Goal: Information Seeking & Learning: Learn about a topic

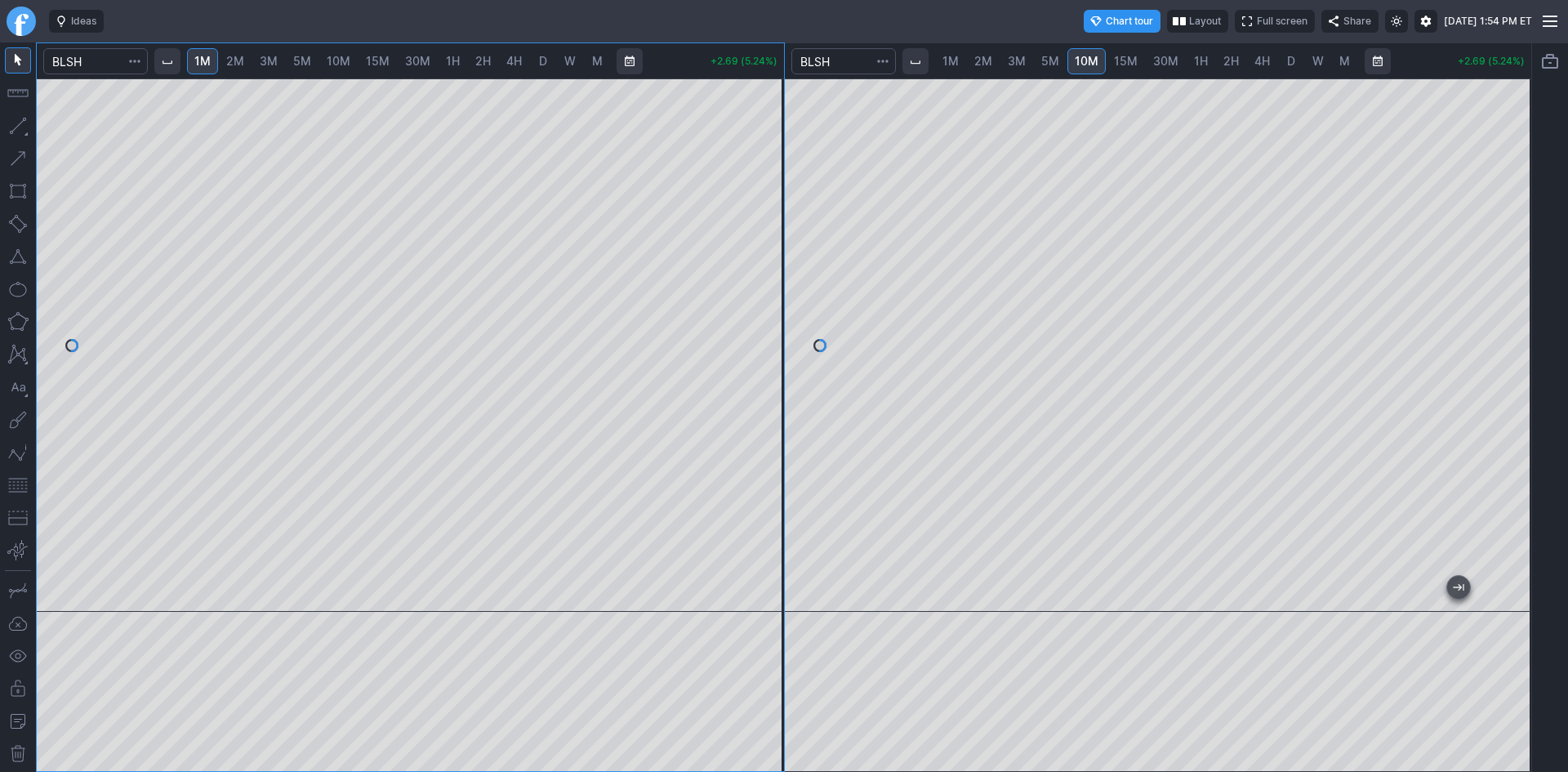
click at [530, 88] on div "1M 2M 3M 5M 10M 15M 30M 1H 2H 4H D W M +2.69 (5.24%)" at bounding box center [410, 407] width 747 height 728
drag, startPoint x: 773, startPoint y: 267, endPoint x: 769, endPoint y: 293, distance: 26.3
click at [769, 293] on div at bounding box center [767, 341] width 34 height 493
drag, startPoint x: 763, startPoint y: 227, endPoint x: 764, endPoint y: 277, distance: 50.0
click at [764, 277] on div at bounding box center [767, 341] width 34 height 493
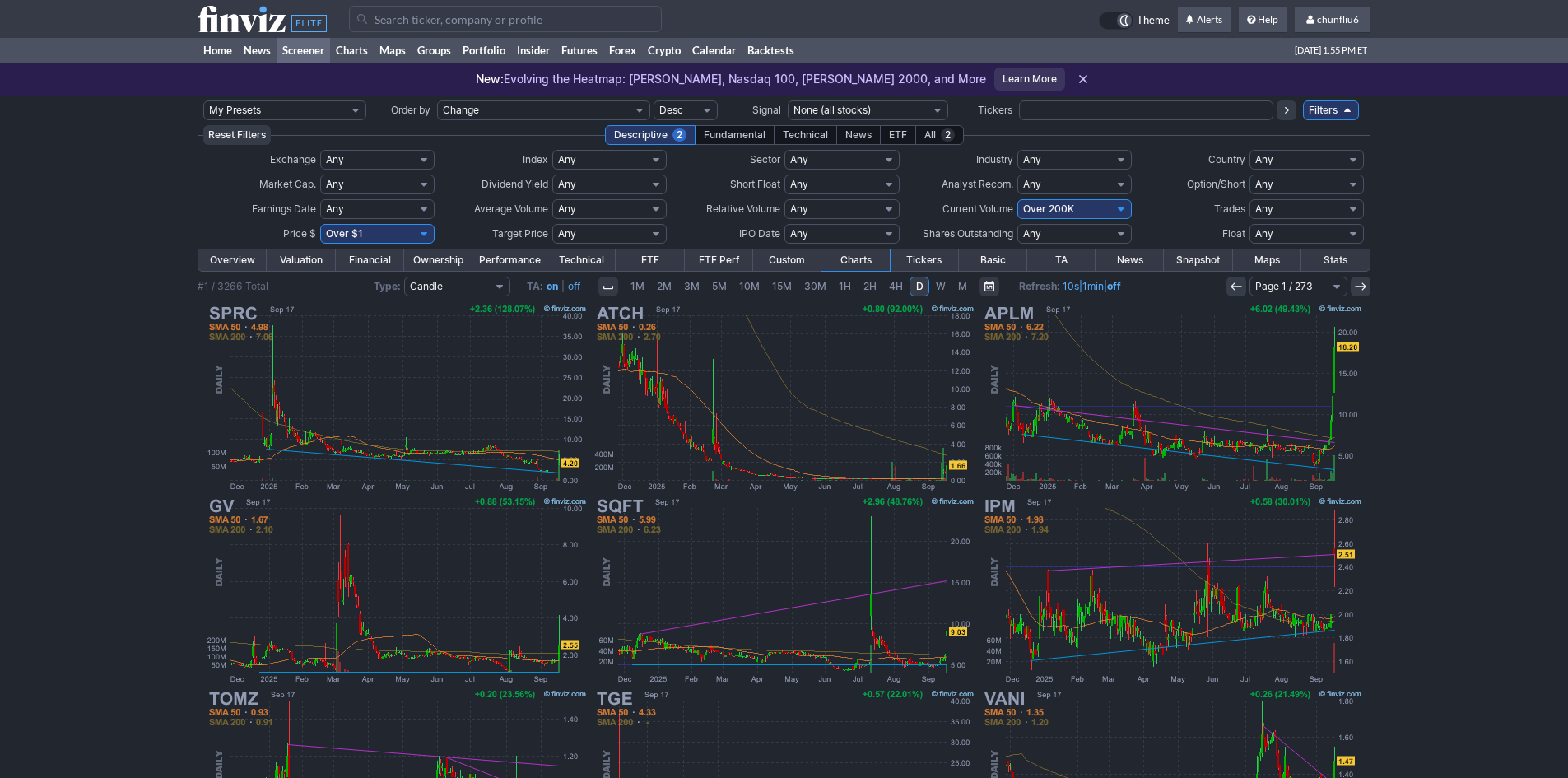
click at [399, 18] on input "Search" at bounding box center [504, 19] width 312 height 26
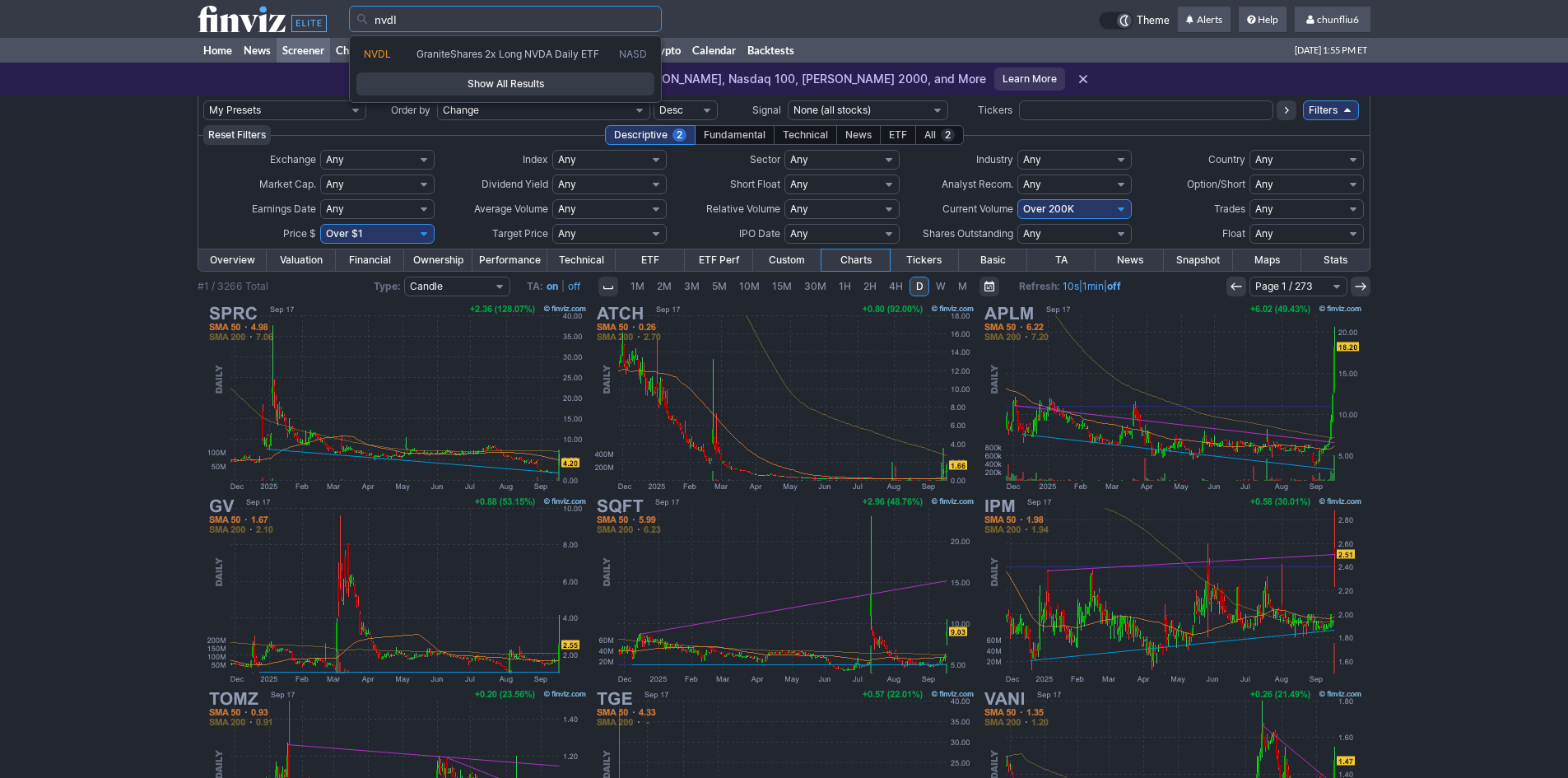
type input "nvdl"
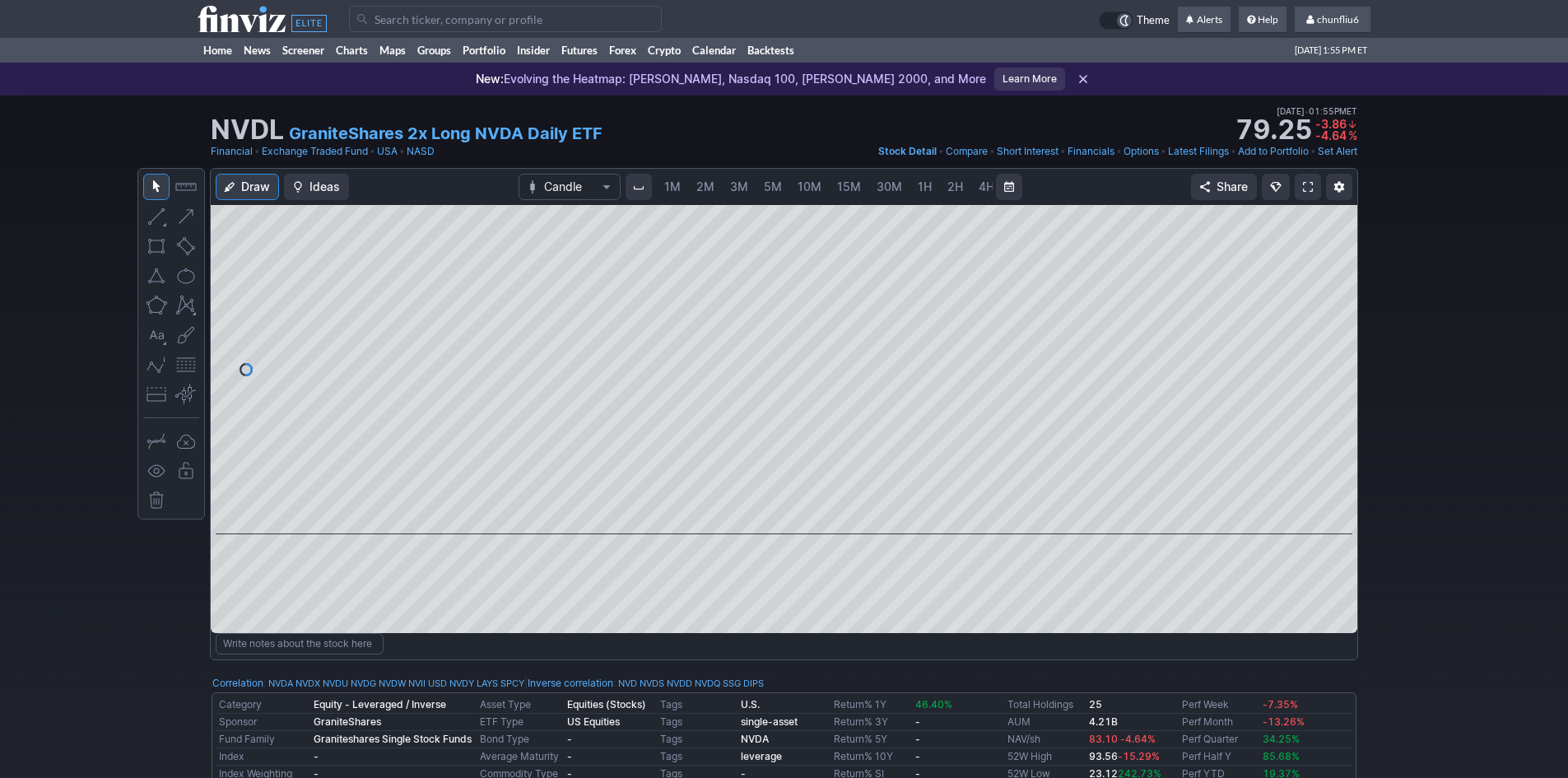
scroll to position [0, 89]
click at [1308, 186] on span at bounding box center [1308, 186] width 10 height 13
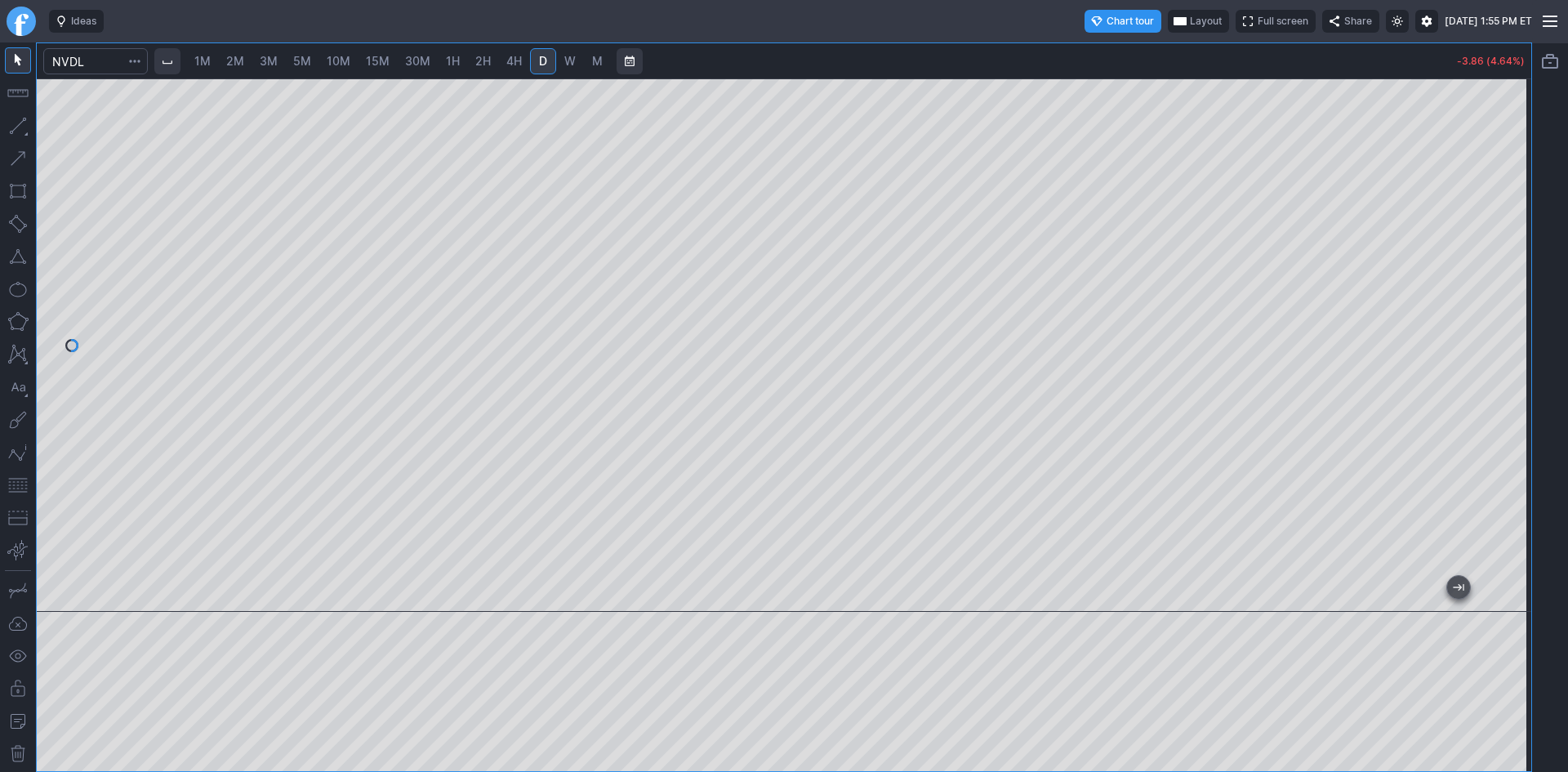
click at [208, 59] on span "1M" at bounding box center [202, 61] width 16 height 14
drag, startPoint x: 1517, startPoint y: 244, endPoint x: 1504, endPoint y: 325, distance: 82.0
click at [1504, 325] on div at bounding box center [1515, 341] width 34 height 493
click at [1462, 184] on div at bounding box center [784, 344] width 1495 height 533
drag, startPoint x: 17, startPoint y: 489, endPoint x: 26, endPoint y: 479, distance: 13.5
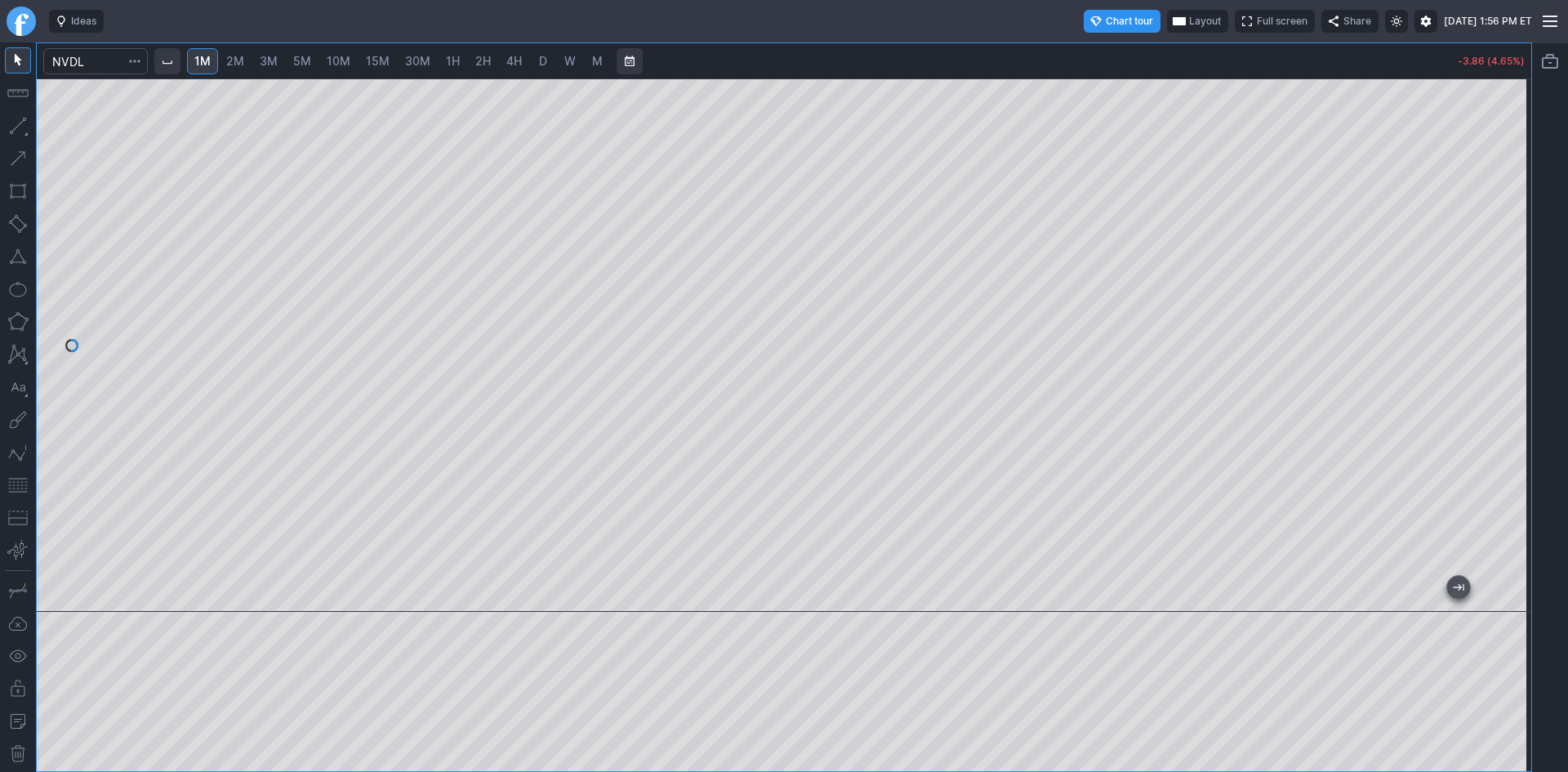
click at [17, 487] on button "button" at bounding box center [18, 485] width 26 height 26
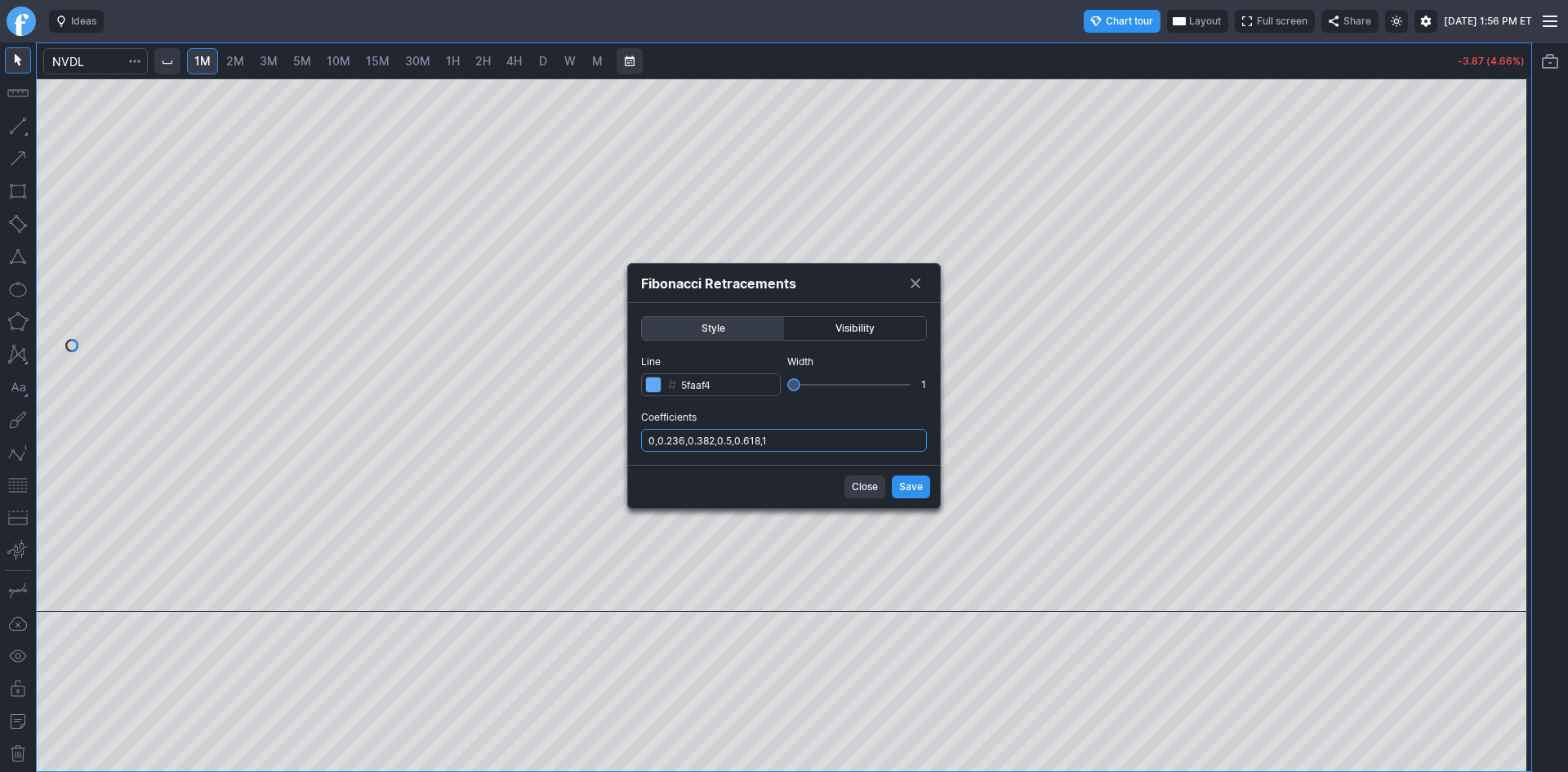
click at [854, 439] on input "0,0.236,0.382,0.5,0.618,1" at bounding box center [784, 440] width 286 height 23
type input "0,0.236,0.382,0.5,0.618,1,.786"
click at [896, 480] on button "Save" at bounding box center [911, 487] width 39 height 23
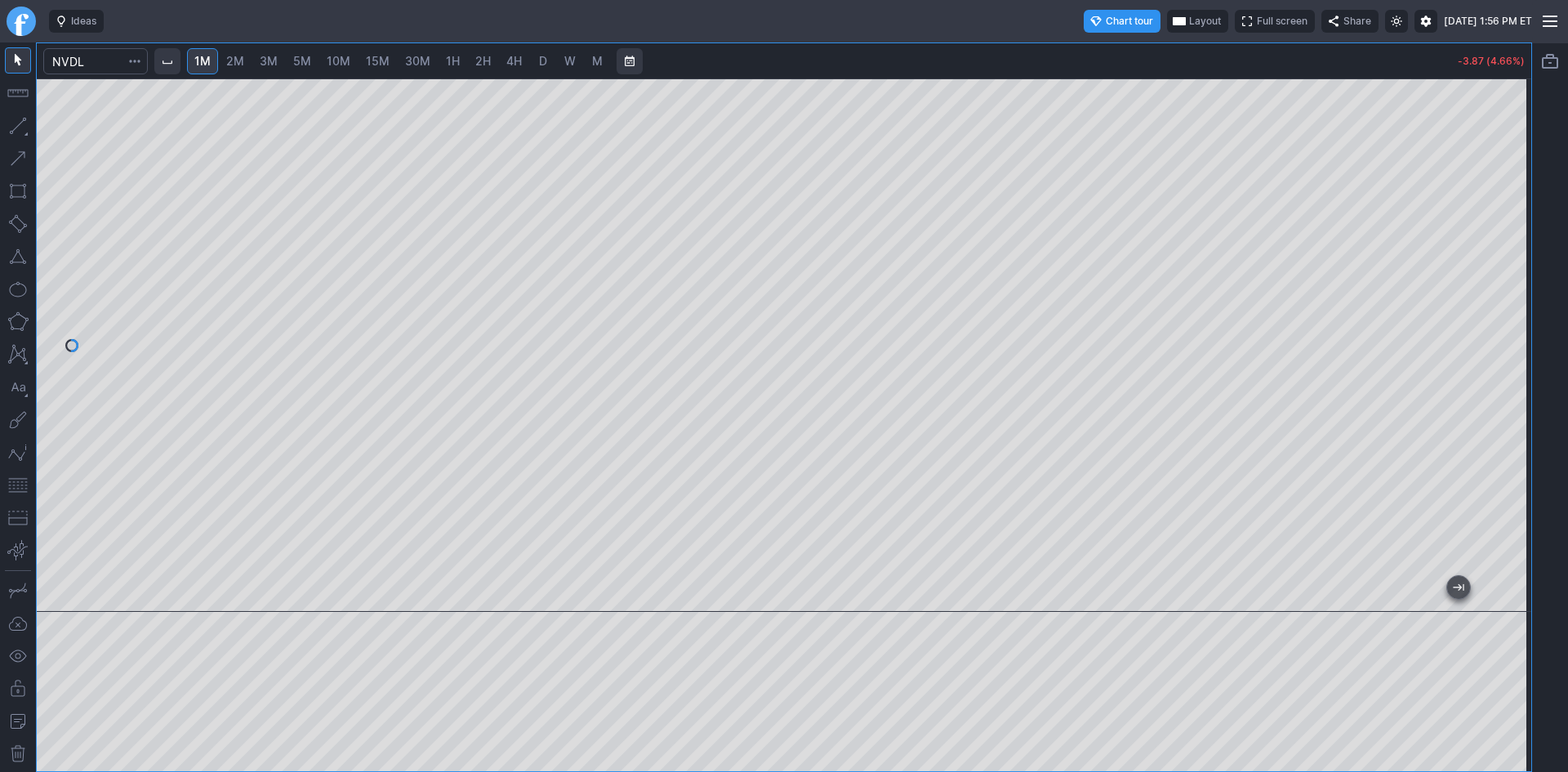
drag, startPoint x: 1520, startPoint y: 266, endPoint x: 1518, endPoint y: 287, distance: 21.1
click at [1518, 287] on div at bounding box center [1515, 341] width 34 height 493
drag, startPoint x: 1506, startPoint y: 289, endPoint x: 1507, endPoint y: 274, distance: 15.0
click at [1507, 274] on div at bounding box center [1515, 341] width 34 height 493
drag, startPoint x: 1518, startPoint y: 179, endPoint x: 1522, endPoint y: 242, distance: 63.1
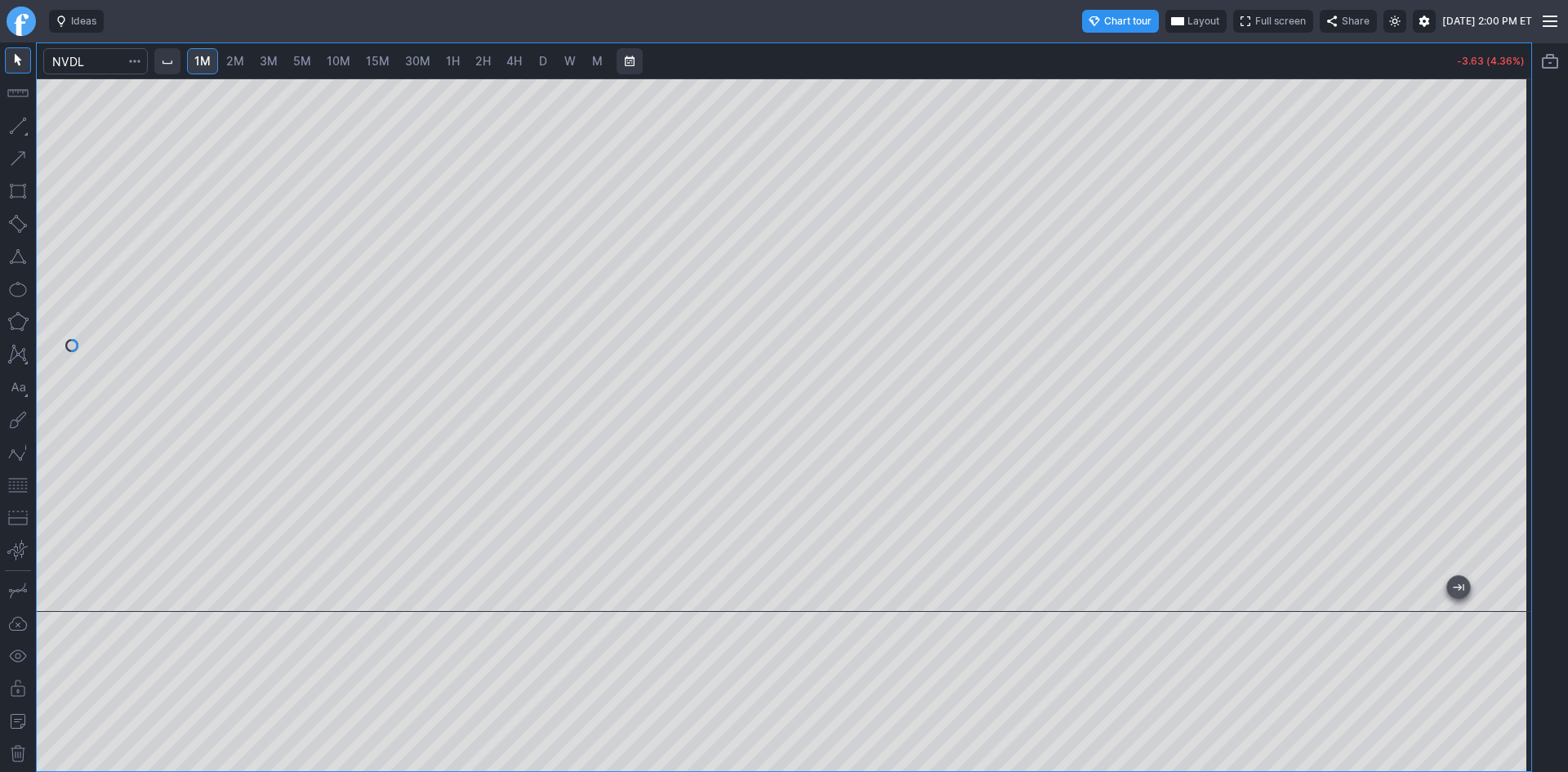
click at [1522, 242] on div at bounding box center [1515, 341] width 34 height 493
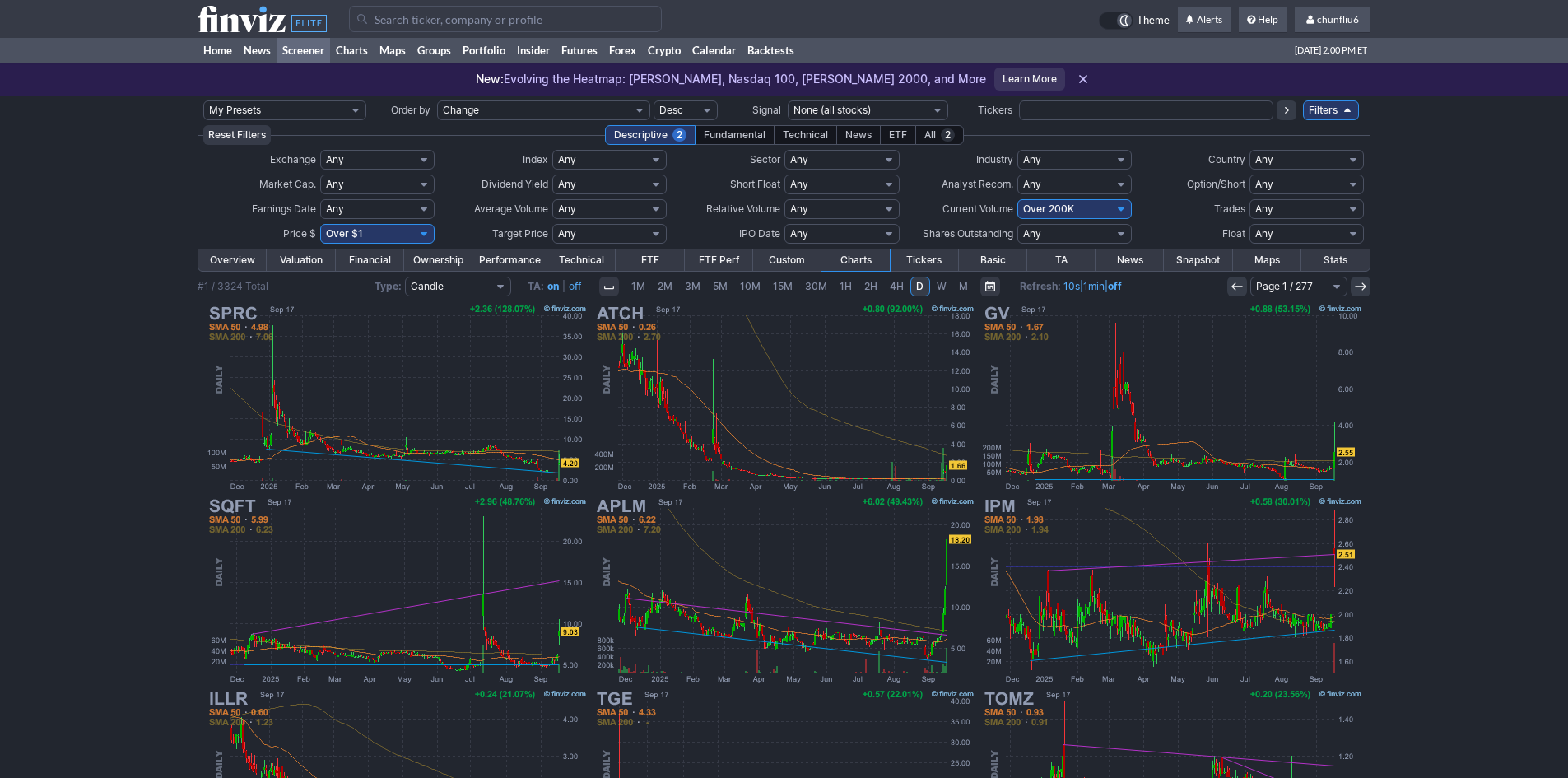
click at [447, 20] on input "Search" at bounding box center [504, 19] width 312 height 26
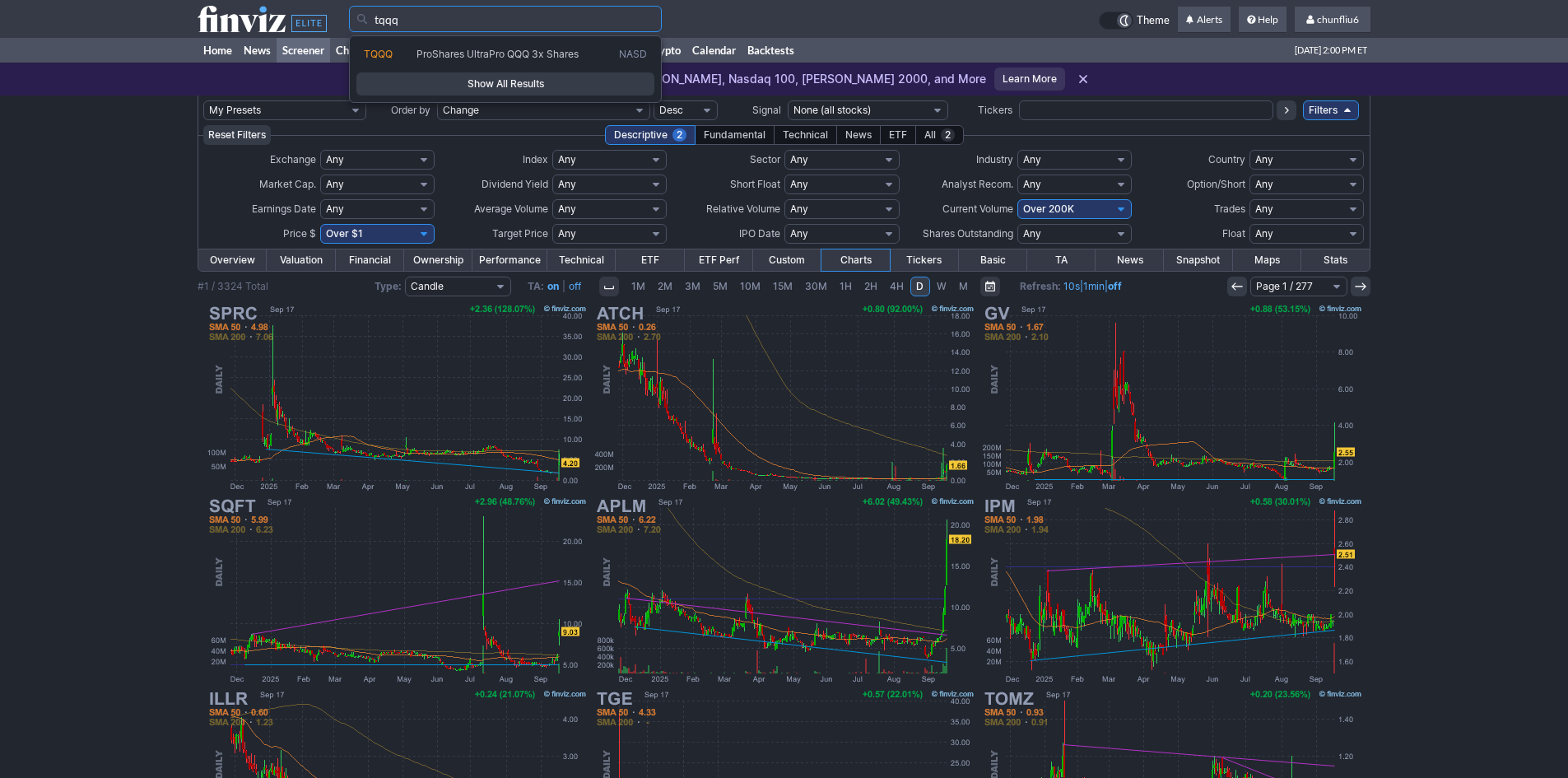
type input "tqqq"
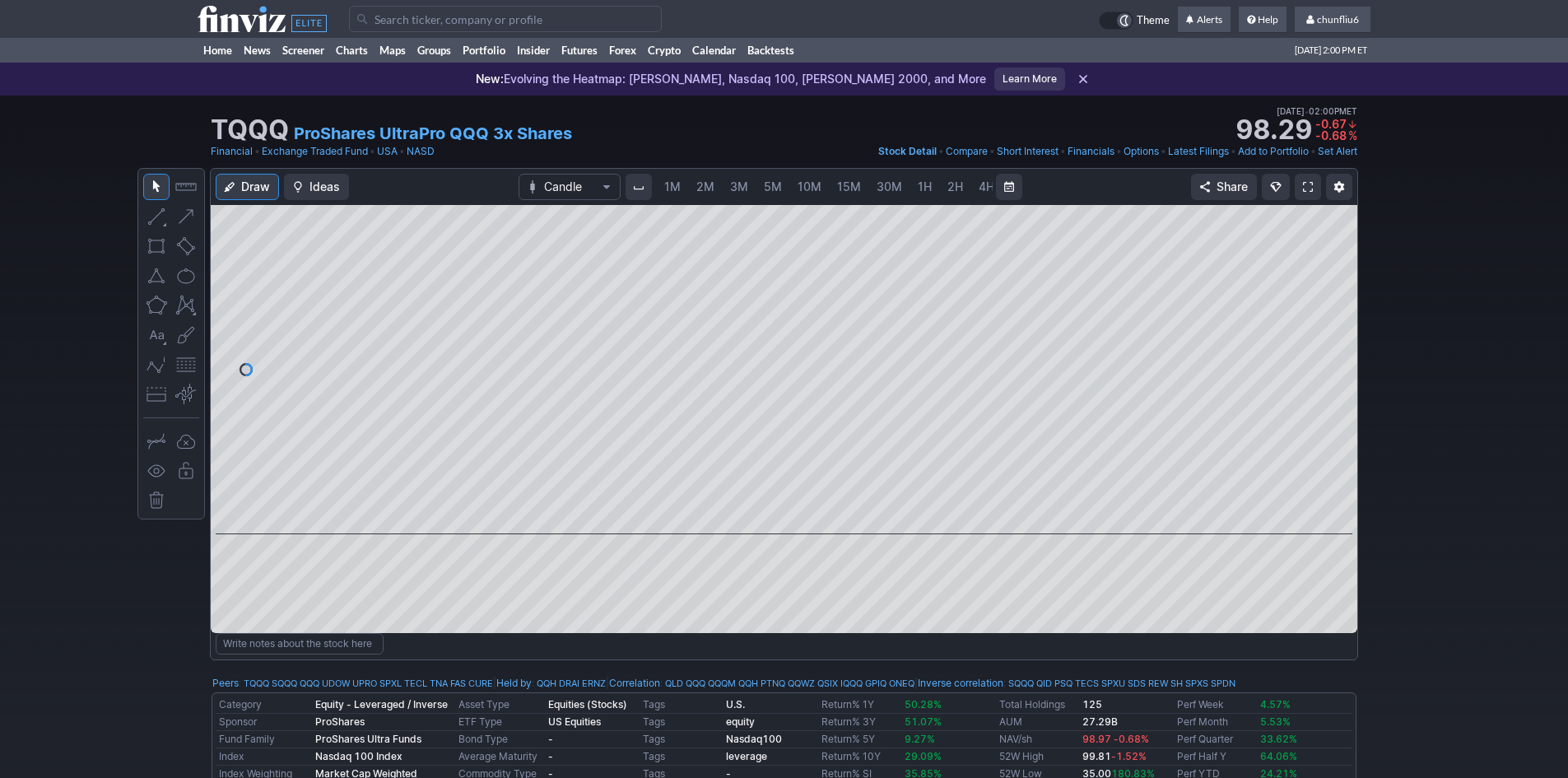
scroll to position [0, 89]
click at [1307, 180] on span at bounding box center [1308, 186] width 10 height 13
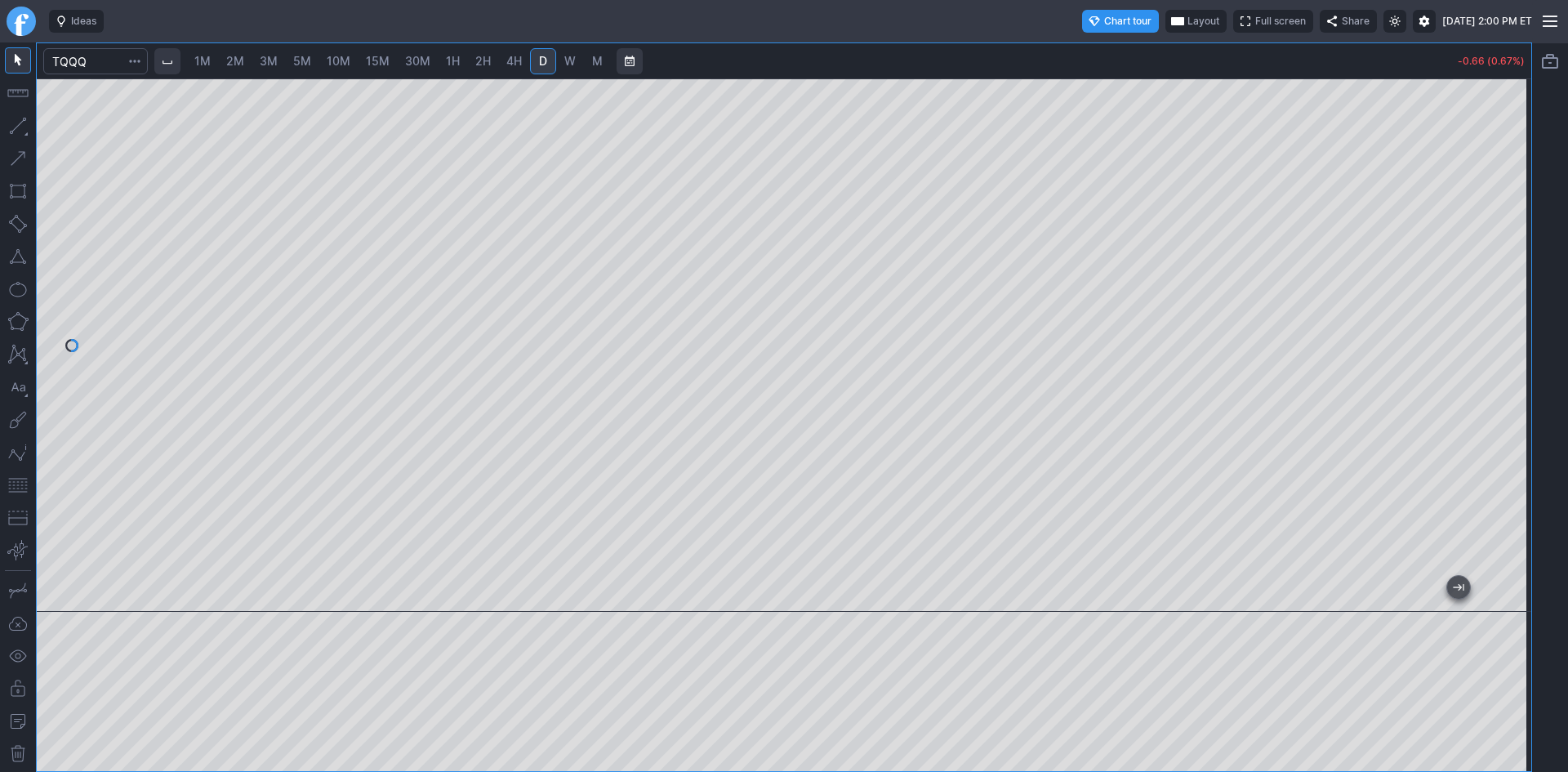
click at [234, 53] on span "2M" at bounding box center [234, 61] width 18 height 16
drag, startPoint x: 1519, startPoint y: 187, endPoint x: 1498, endPoint y: 264, distance: 79.8
click at [1507, 258] on div at bounding box center [1515, 341] width 34 height 493
drag, startPoint x: 11, startPoint y: 483, endPoint x: 41, endPoint y: 452, distance: 43.1
click at [13, 482] on button "button" at bounding box center [18, 485] width 26 height 26
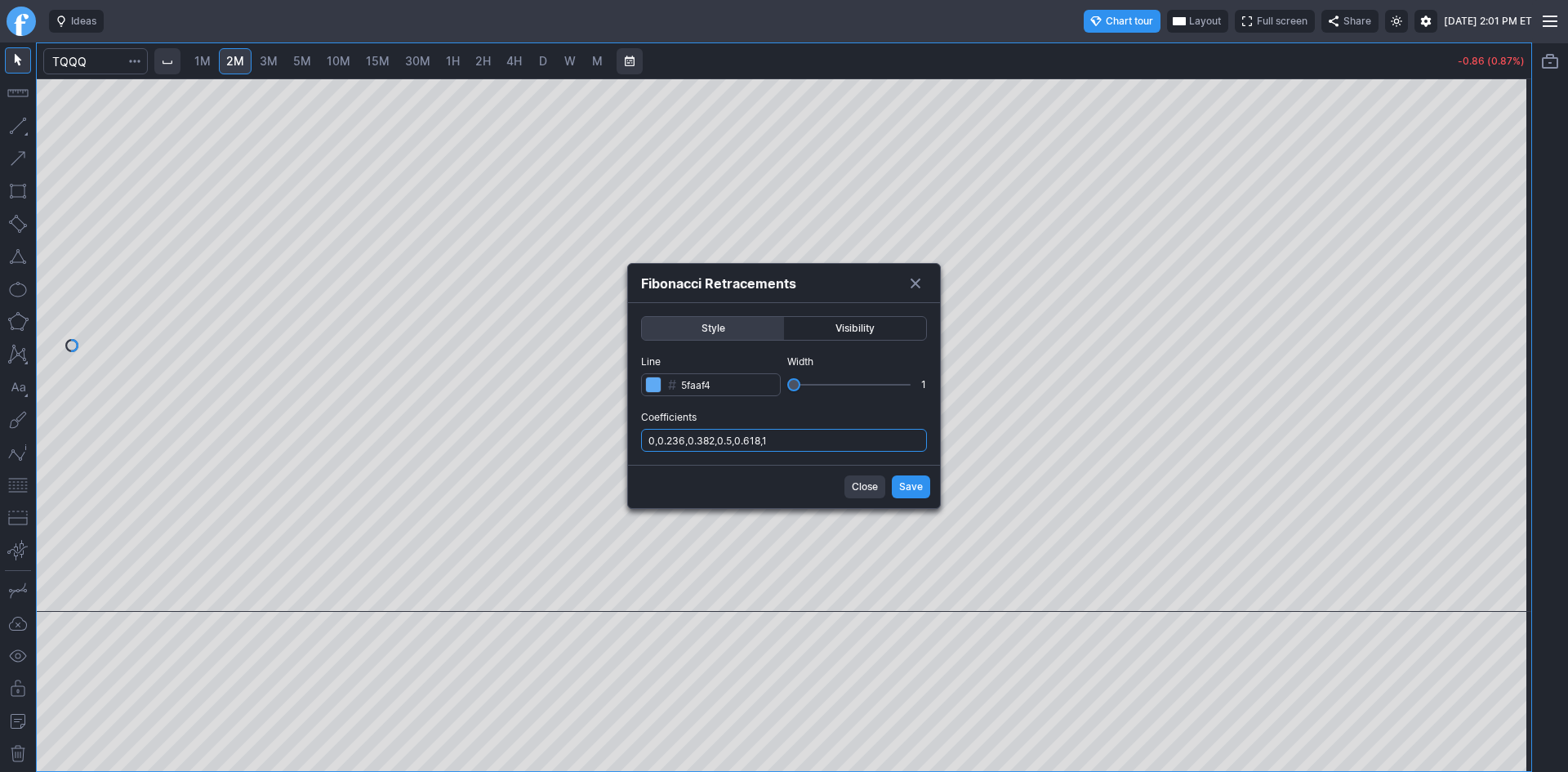
click at [836, 438] on input "0,0.236,0.382,0.5,0.618,1" at bounding box center [784, 440] width 286 height 23
type input "0,0.236,0.382,0.5,0.618,1,.786"
click at [921, 485] on span "Save" at bounding box center [911, 486] width 24 height 16
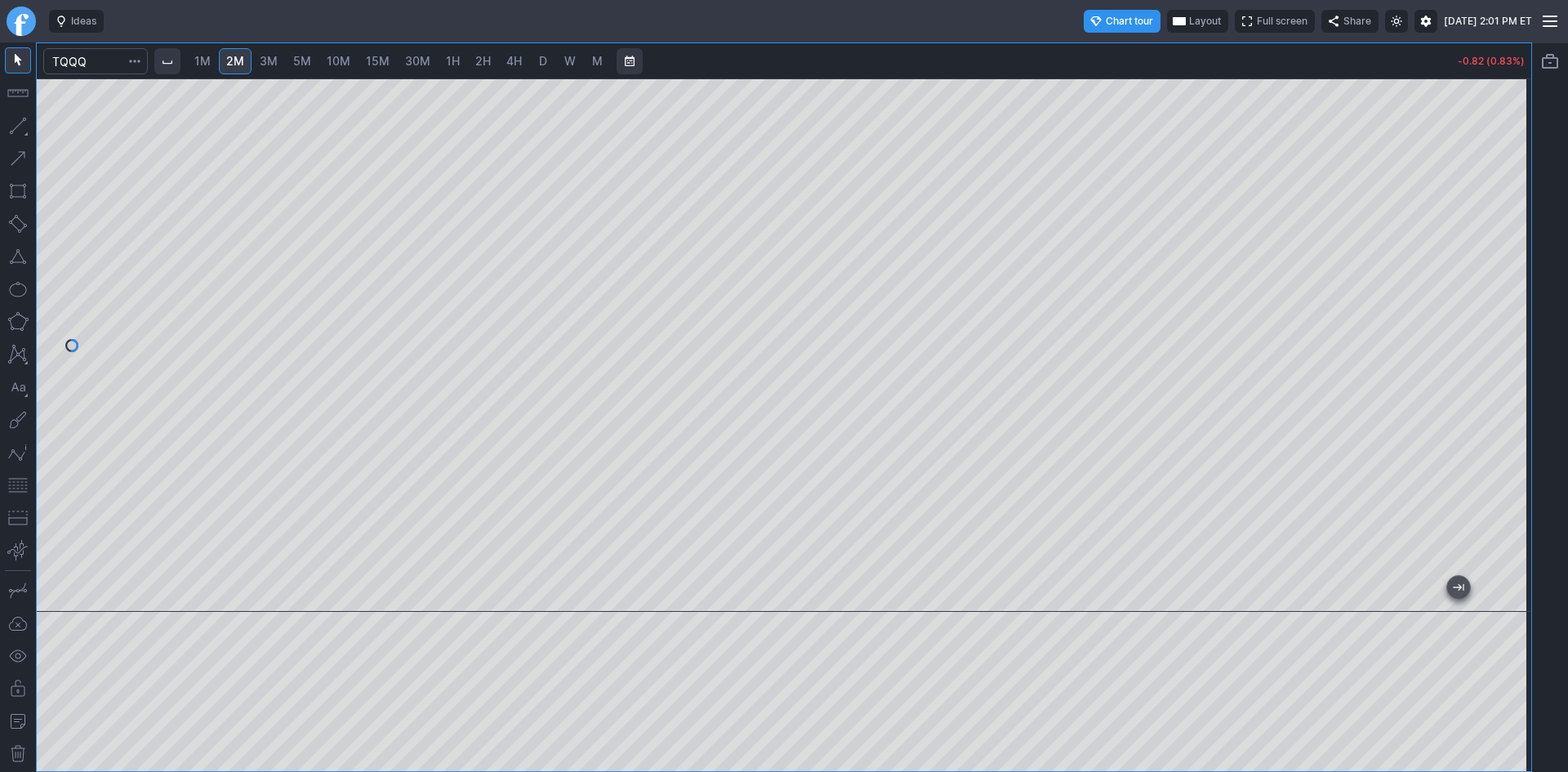
click at [210, 59] on span "1M" at bounding box center [202, 61] width 16 height 14
drag, startPoint x: 1519, startPoint y: 198, endPoint x: 1517, endPoint y: 234, distance: 36.1
click at [1517, 234] on div at bounding box center [1515, 341] width 34 height 493
click at [16, 483] on button "button" at bounding box center [18, 485] width 26 height 26
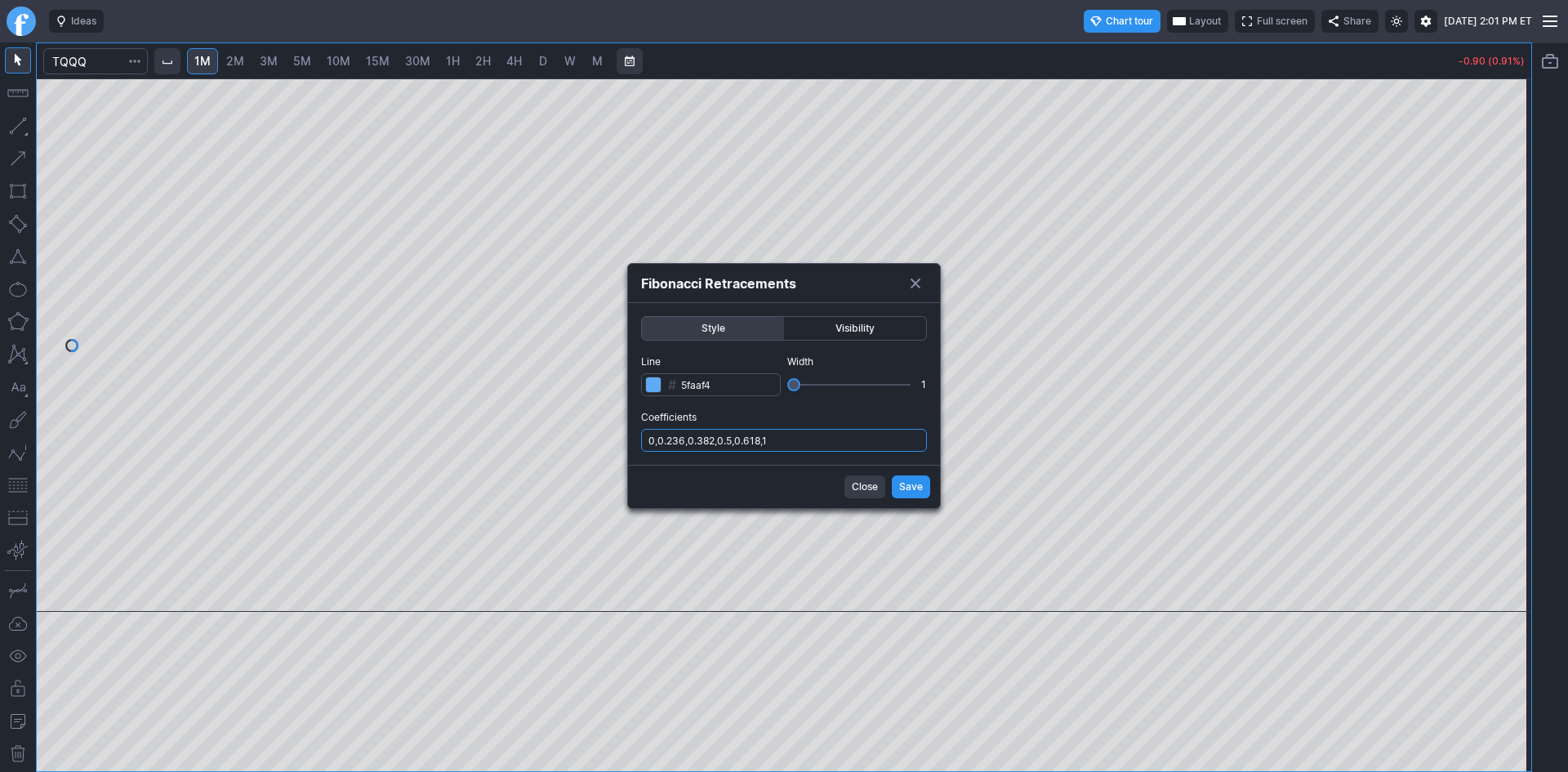
click at [791, 444] on input "0,0.236,0.382,0.5,0.618,1" at bounding box center [784, 440] width 286 height 23
type input "0,0.236,0.382,0.5,0.618,1,.786"
click at [921, 484] on span "Save" at bounding box center [911, 486] width 24 height 16
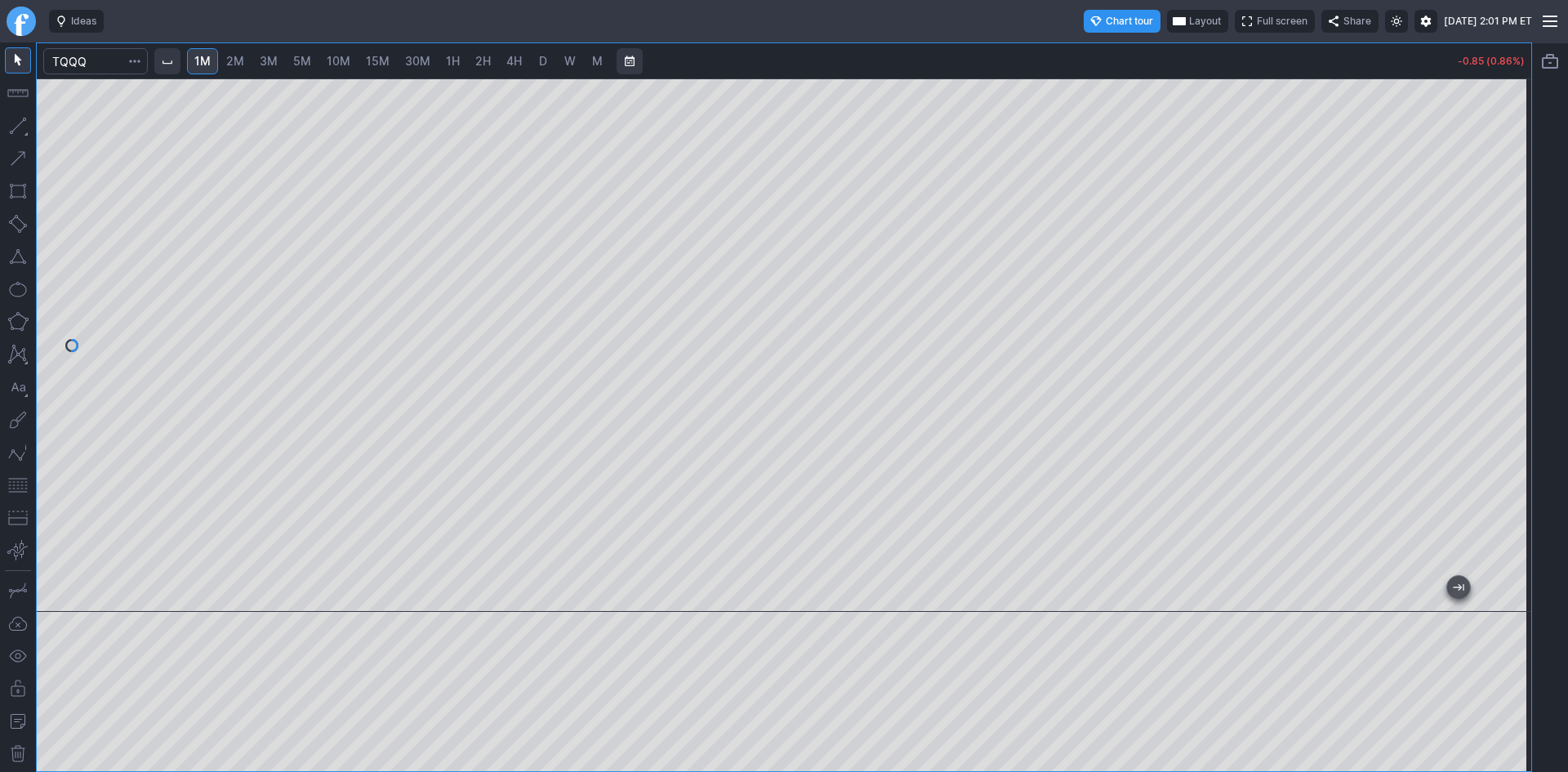
drag, startPoint x: 1511, startPoint y: 246, endPoint x: 1511, endPoint y: 261, distance: 15.0
click at [1511, 261] on div at bounding box center [1515, 341] width 34 height 493
drag, startPoint x: 1518, startPoint y: 197, endPoint x: 1516, endPoint y: 300, distance: 103.0
click at [1516, 300] on div at bounding box center [1515, 341] width 34 height 493
drag, startPoint x: 1526, startPoint y: 216, endPoint x: 1519, endPoint y: 243, distance: 27.9
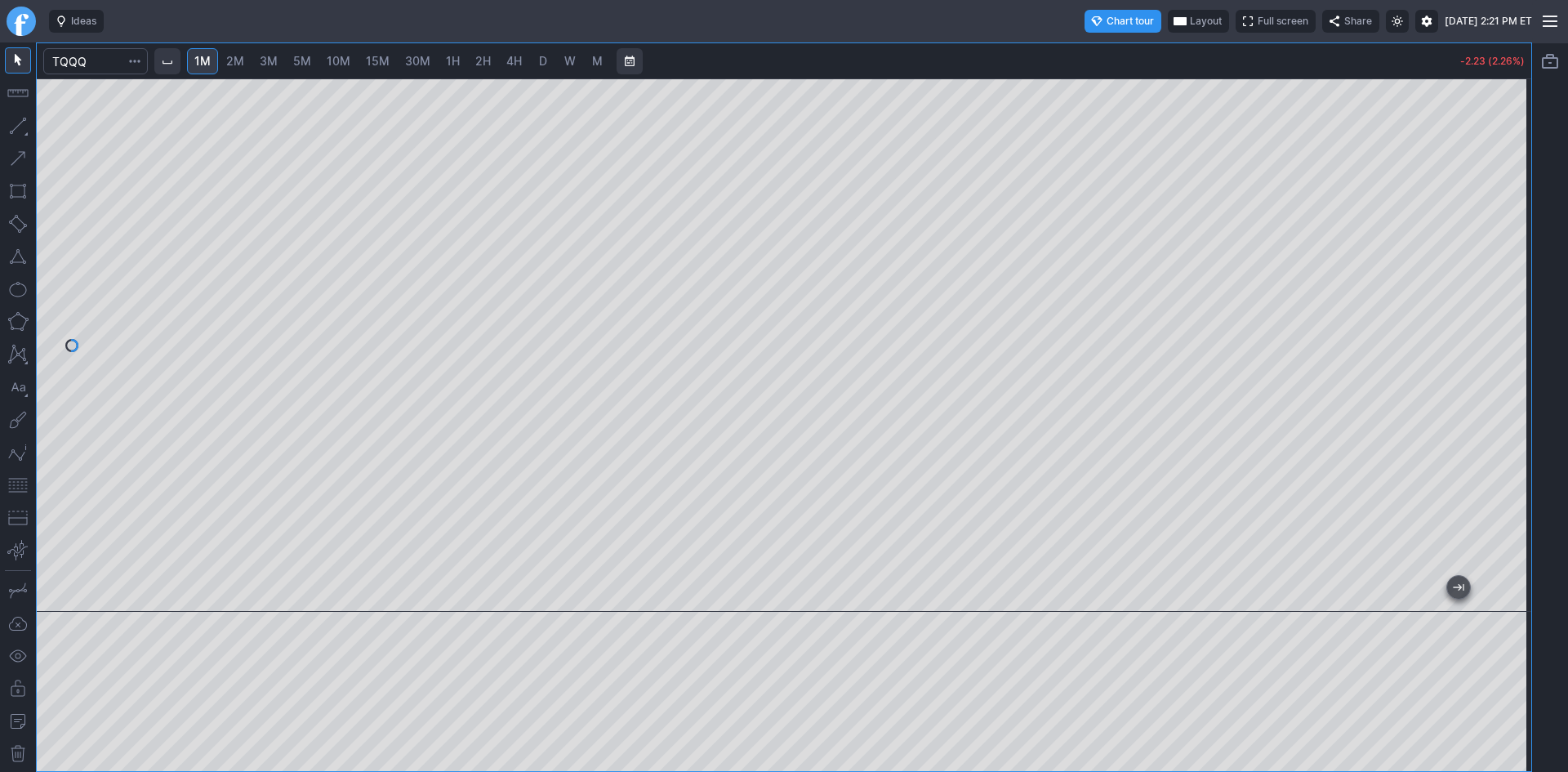
click at [1519, 243] on div at bounding box center [1515, 341] width 34 height 493
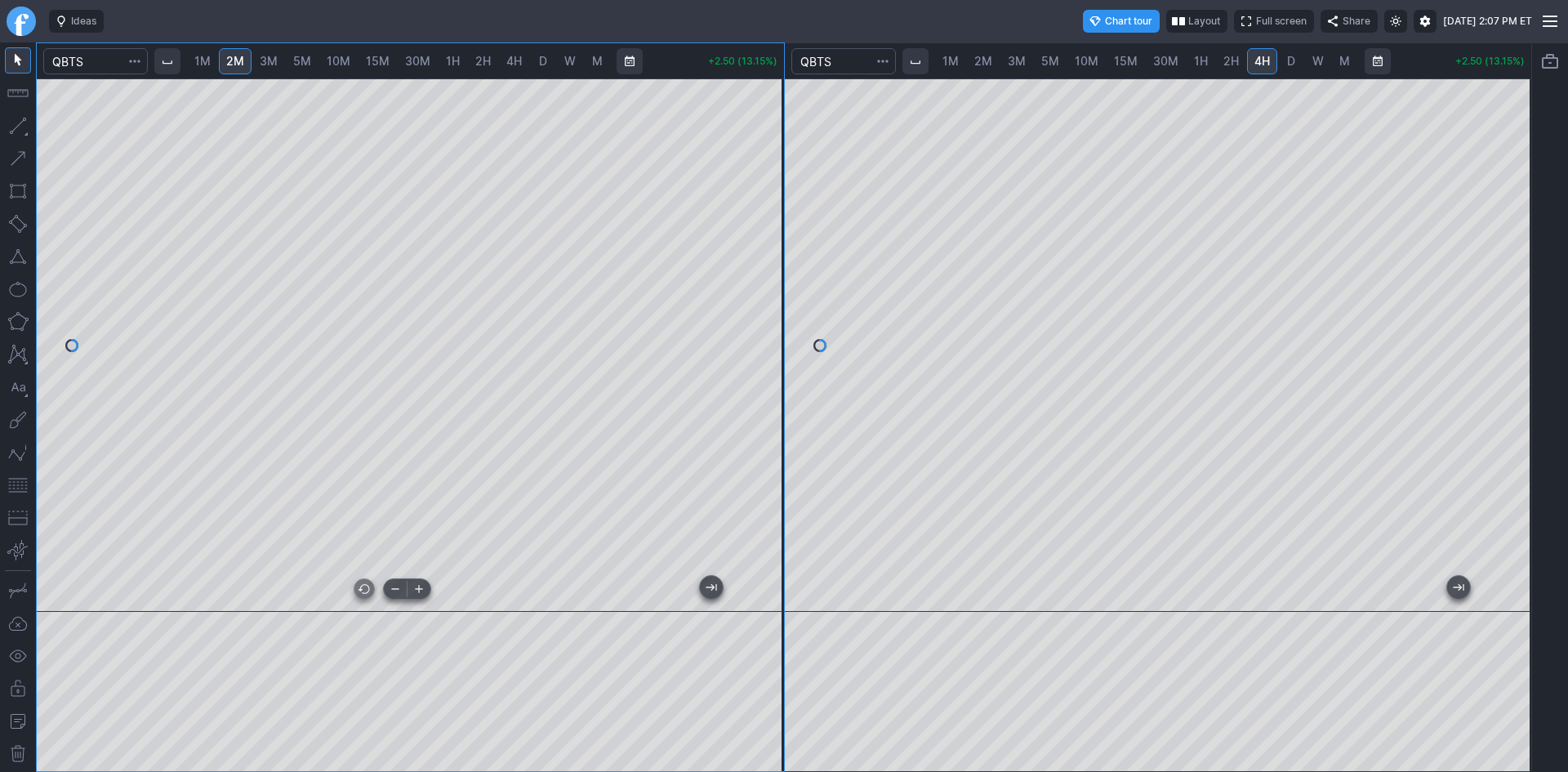
drag, startPoint x: 546, startPoint y: 593, endPoint x: 474, endPoint y: 592, distance: 72.0
click at [474, 592] on div at bounding box center [407, 597] width 685 height 16
drag, startPoint x: 772, startPoint y: 454, endPoint x: 768, endPoint y: 410, distance: 44.2
click at [768, 410] on div at bounding box center [767, 341] width 34 height 493
drag, startPoint x: 765, startPoint y: 295, endPoint x: 773, endPoint y: 342, distance: 47.7
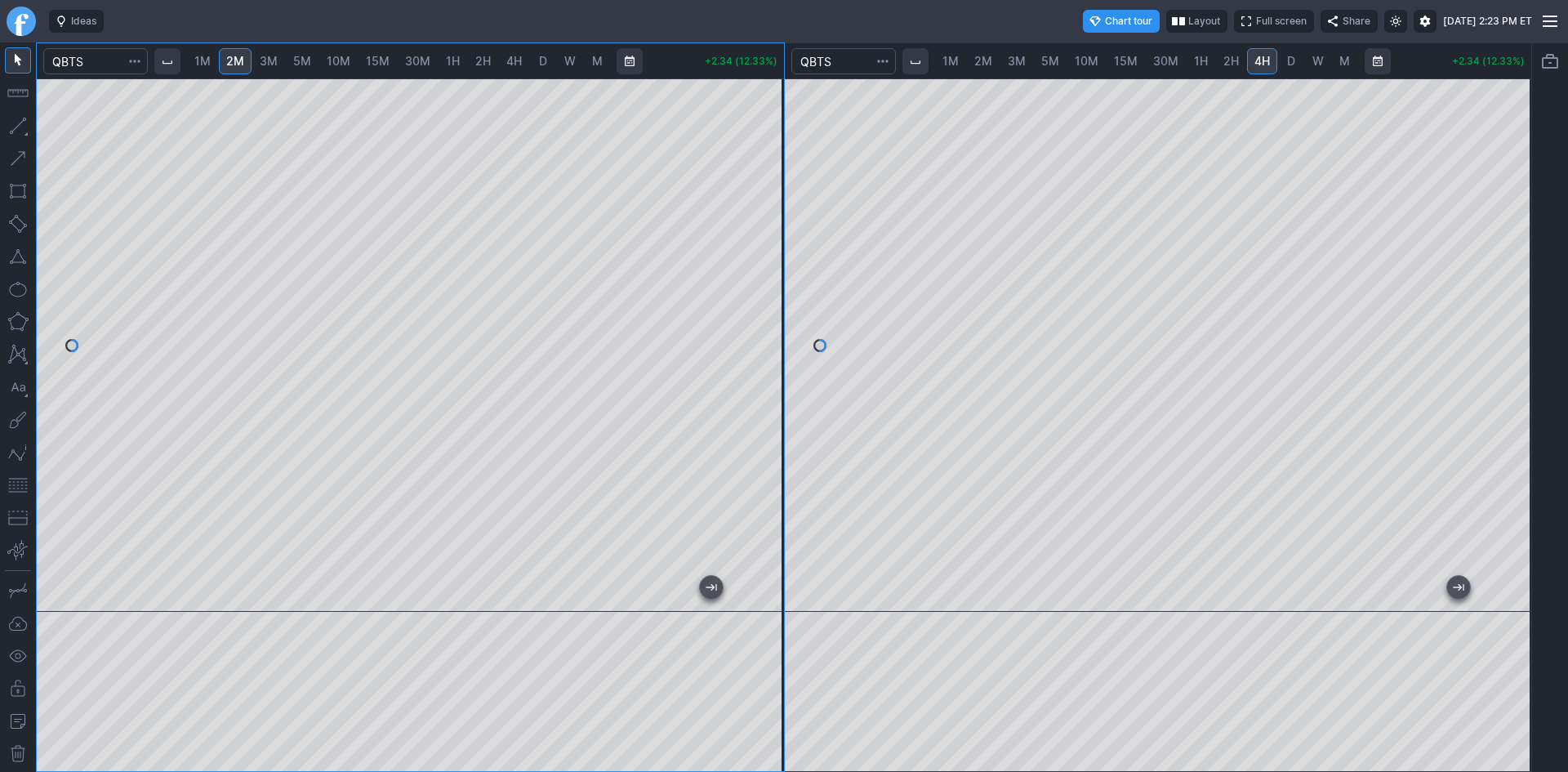
click at [773, 342] on div at bounding box center [767, 341] width 34 height 493
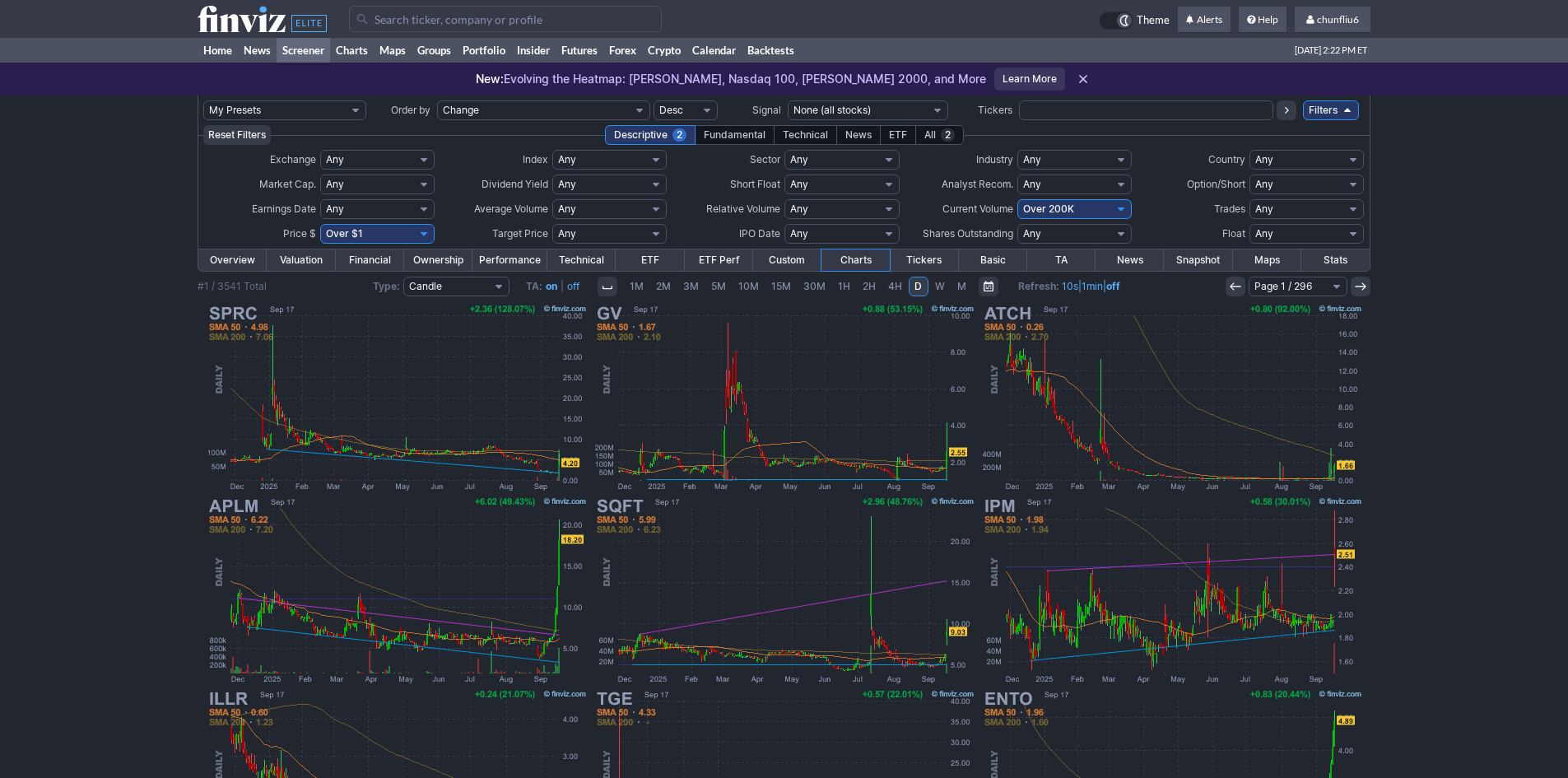
click at [458, 16] on input "Search" at bounding box center [504, 19] width 312 height 26
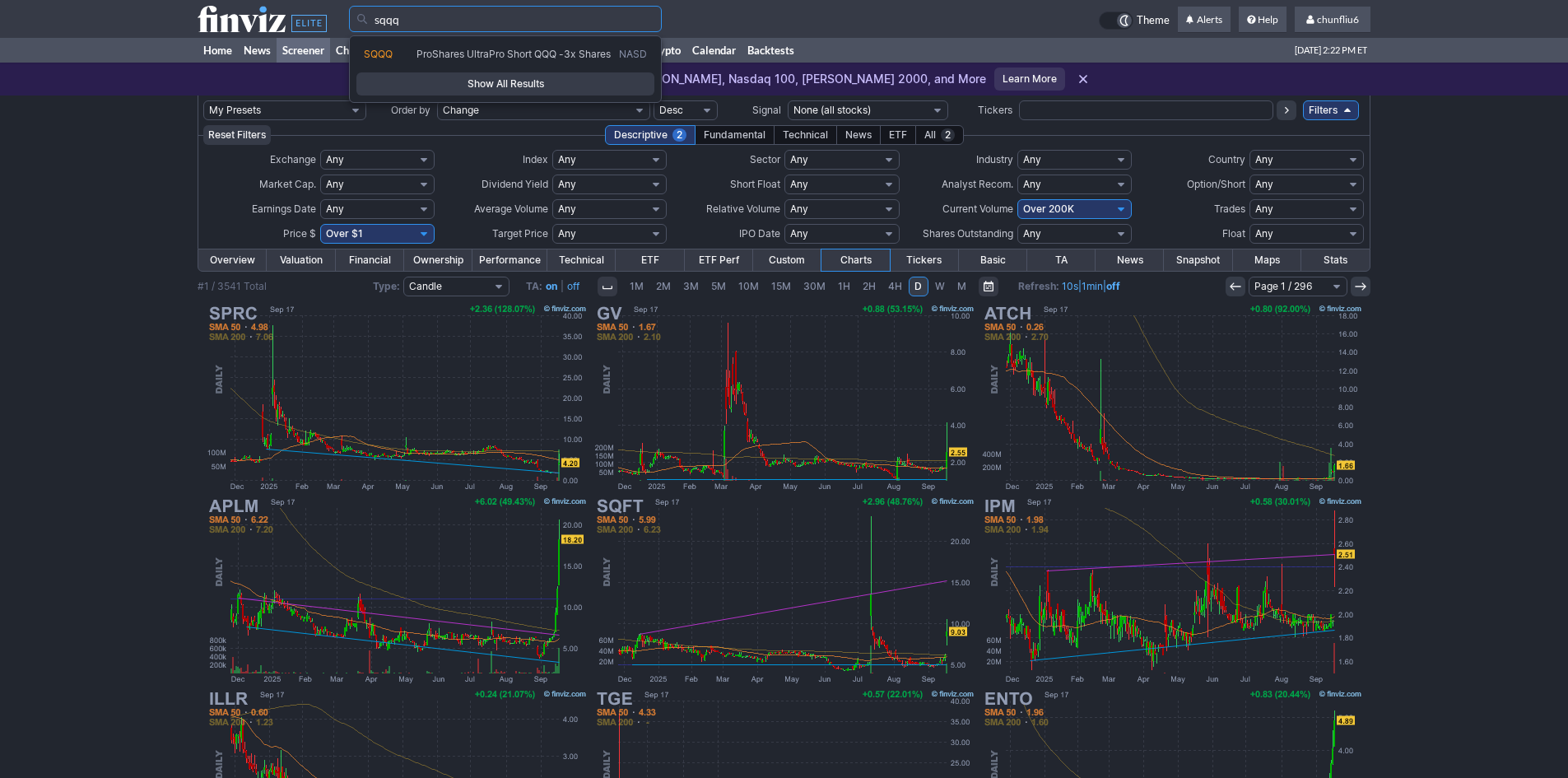
type input "sqqq"
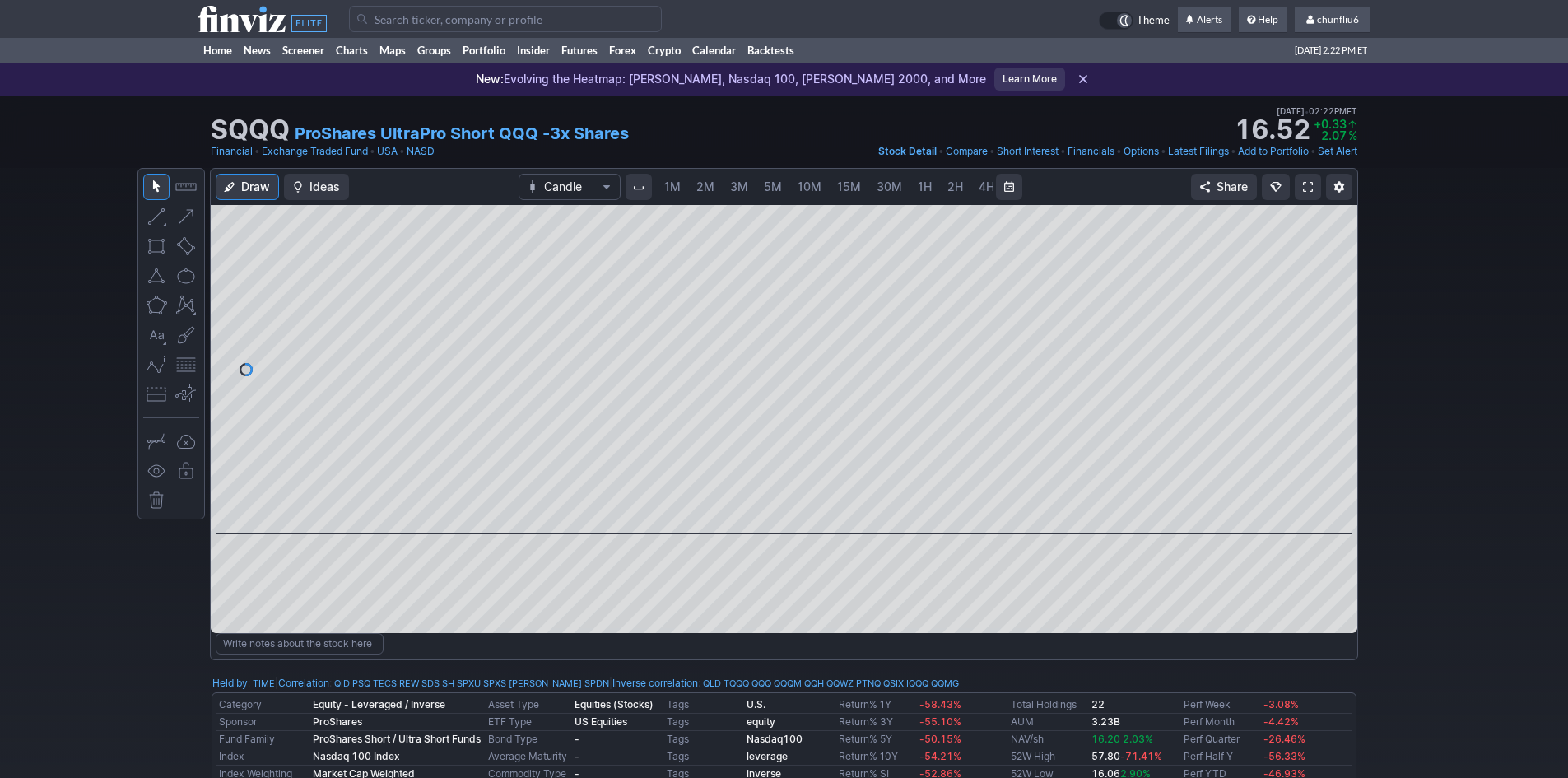
scroll to position [0, 89]
click at [1304, 182] on span at bounding box center [1308, 186] width 10 height 13
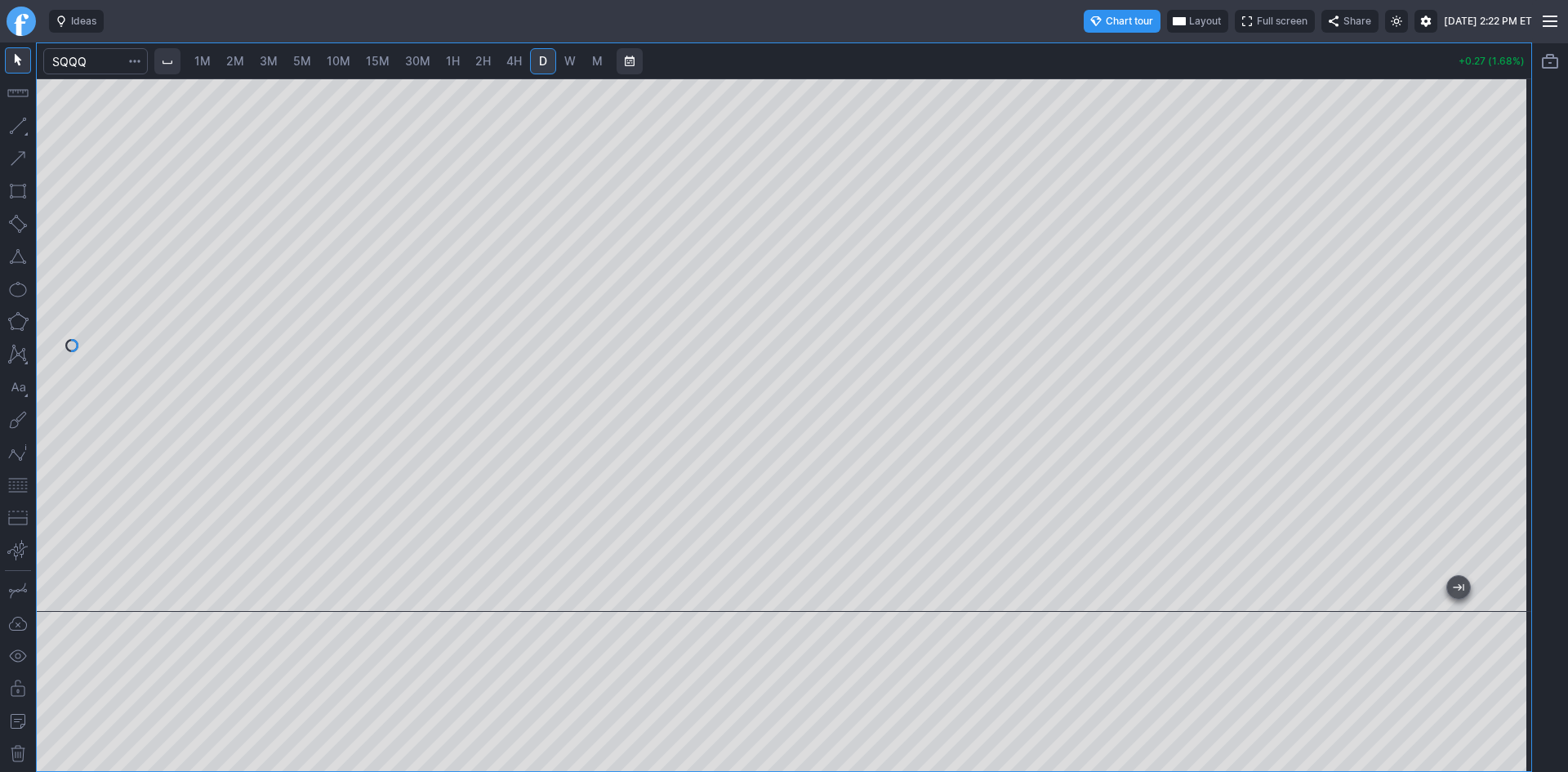
click at [209, 64] on span "1M" at bounding box center [202, 61] width 16 height 14
drag, startPoint x: 1512, startPoint y: 185, endPoint x: 1504, endPoint y: 308, distance: 123.3
click at [1504, 308] on div at bounding box center [1515, 341] width 34 height 493
click at [15, 485] on button "button" at bounding box center [18, 485] width 26 height 26
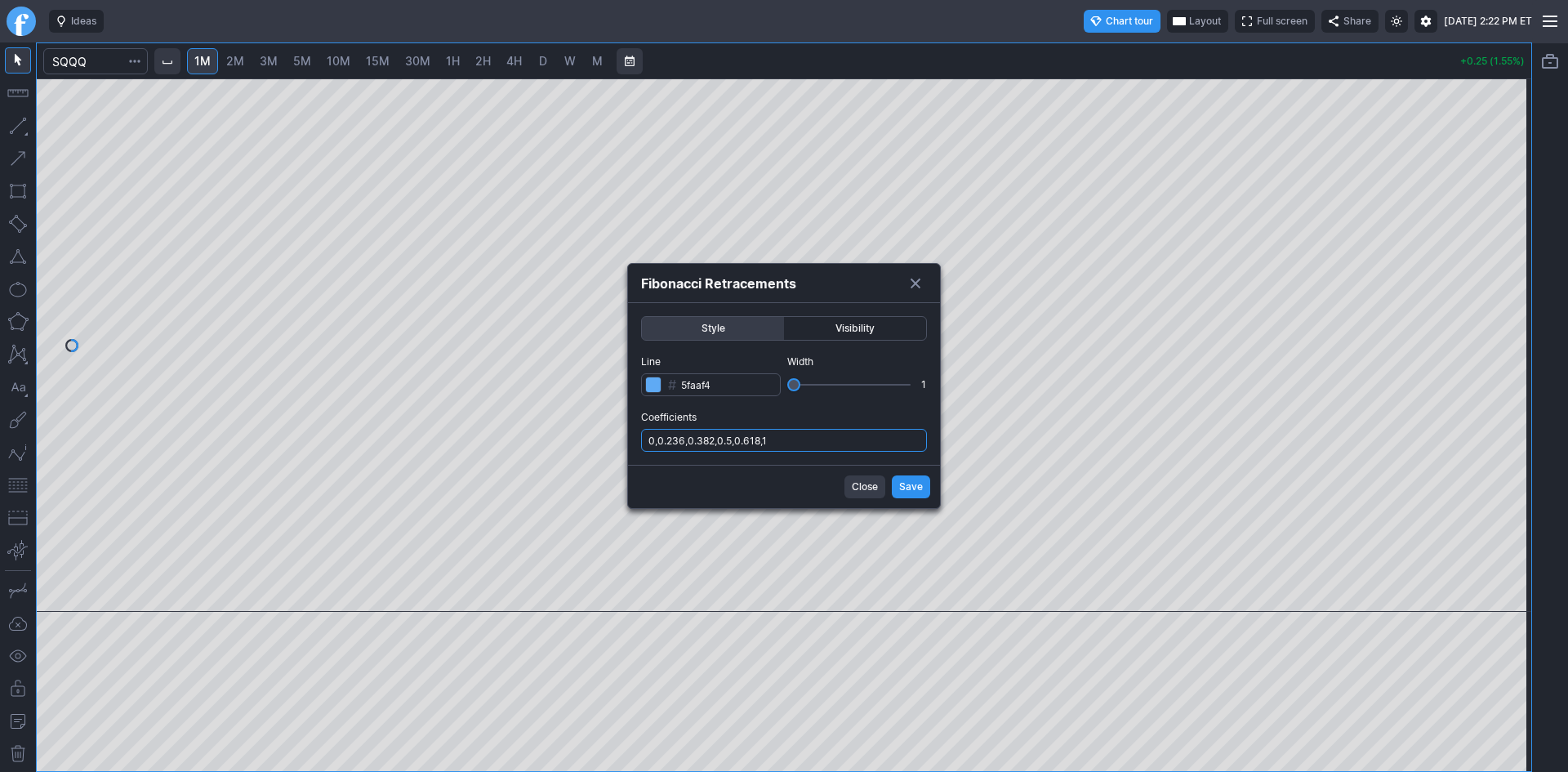
click at [836, 447] on input "0,0.236,0.382,0.5,0.618,1" at bounding box center [784, 440] width 286 height 23
type input "0,0.236,0.382,0.5,0.618,1,.786"
click at [902, 485] on span "Save" at bounding box center [911, 486] width 24 height 16
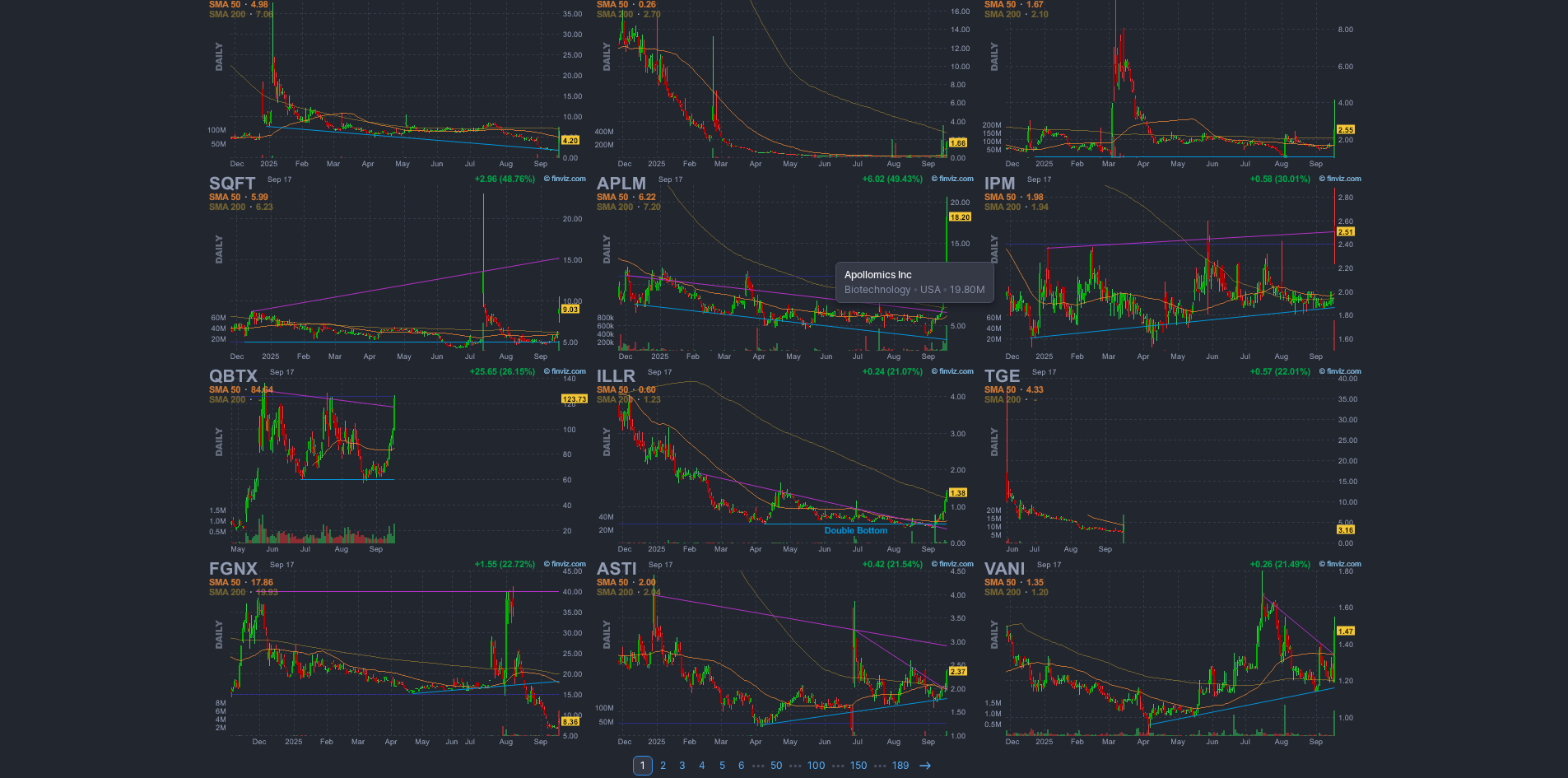
scroll to position [330, 0]
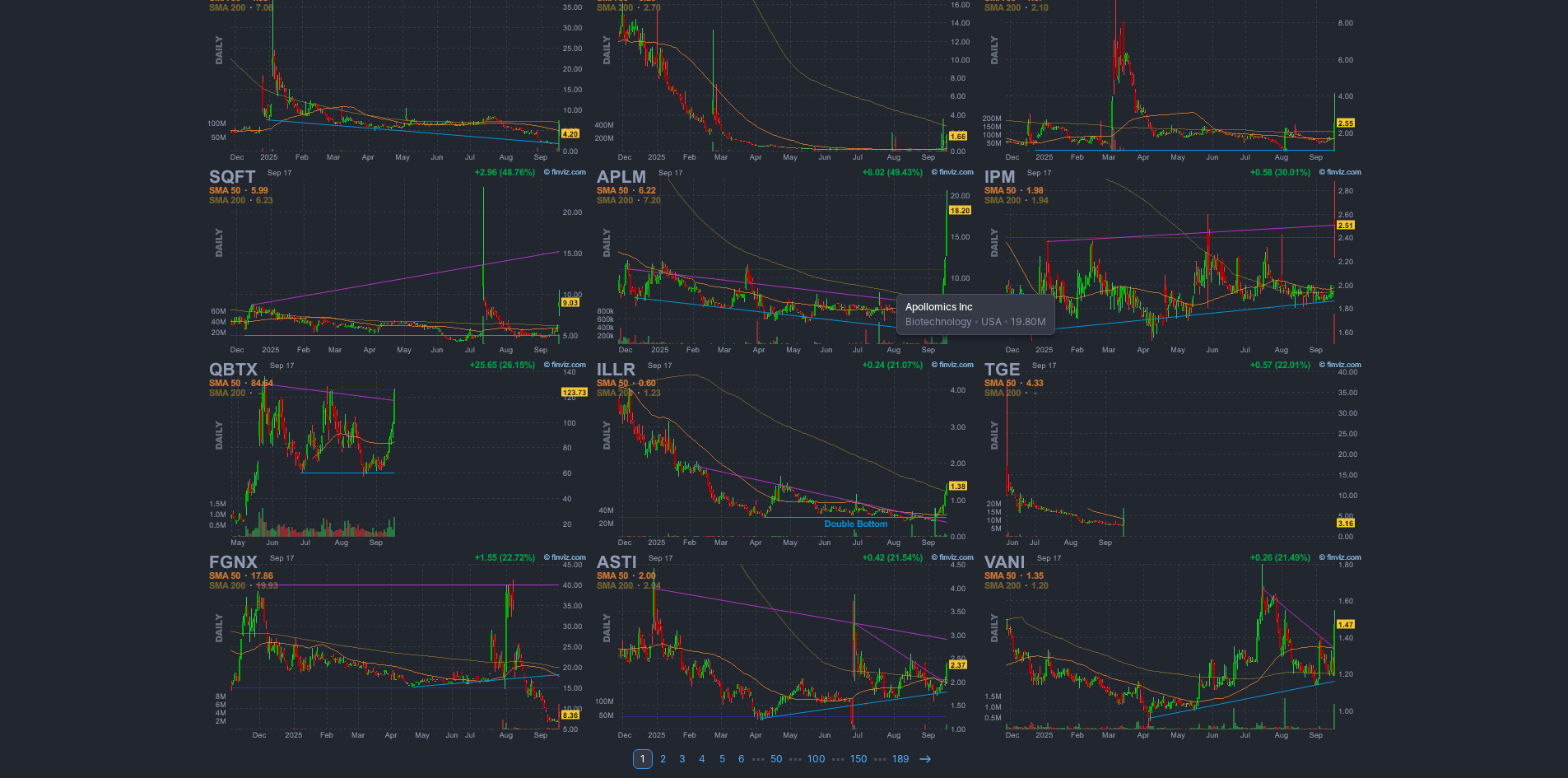
click at [888, 286] on img at bounding box center [784, 260] width 385 height 193
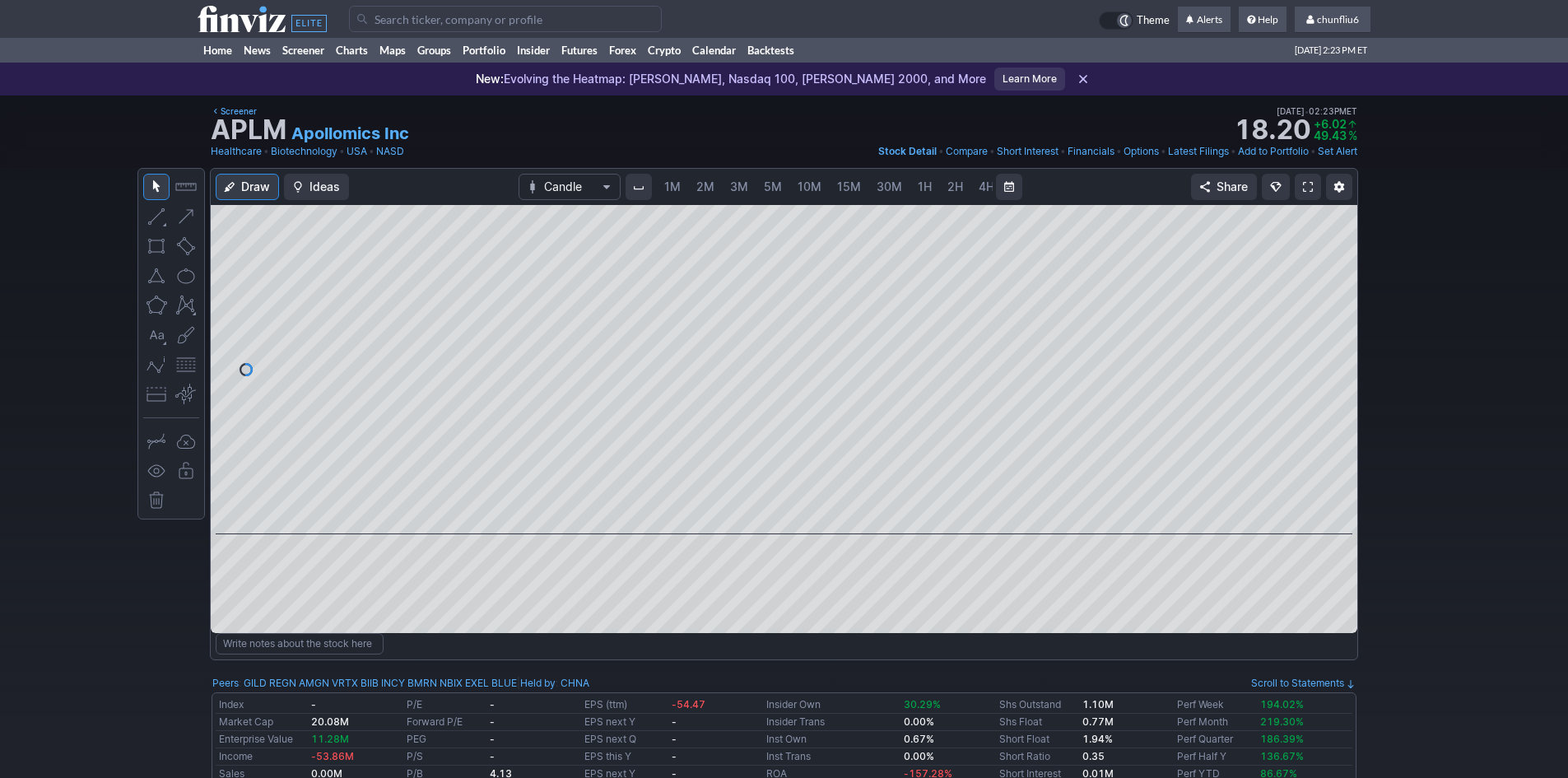
scroll to position [0, 89]
click at [684, 189] on span "5M" at bounding box center [684, 186] width 18 height 14
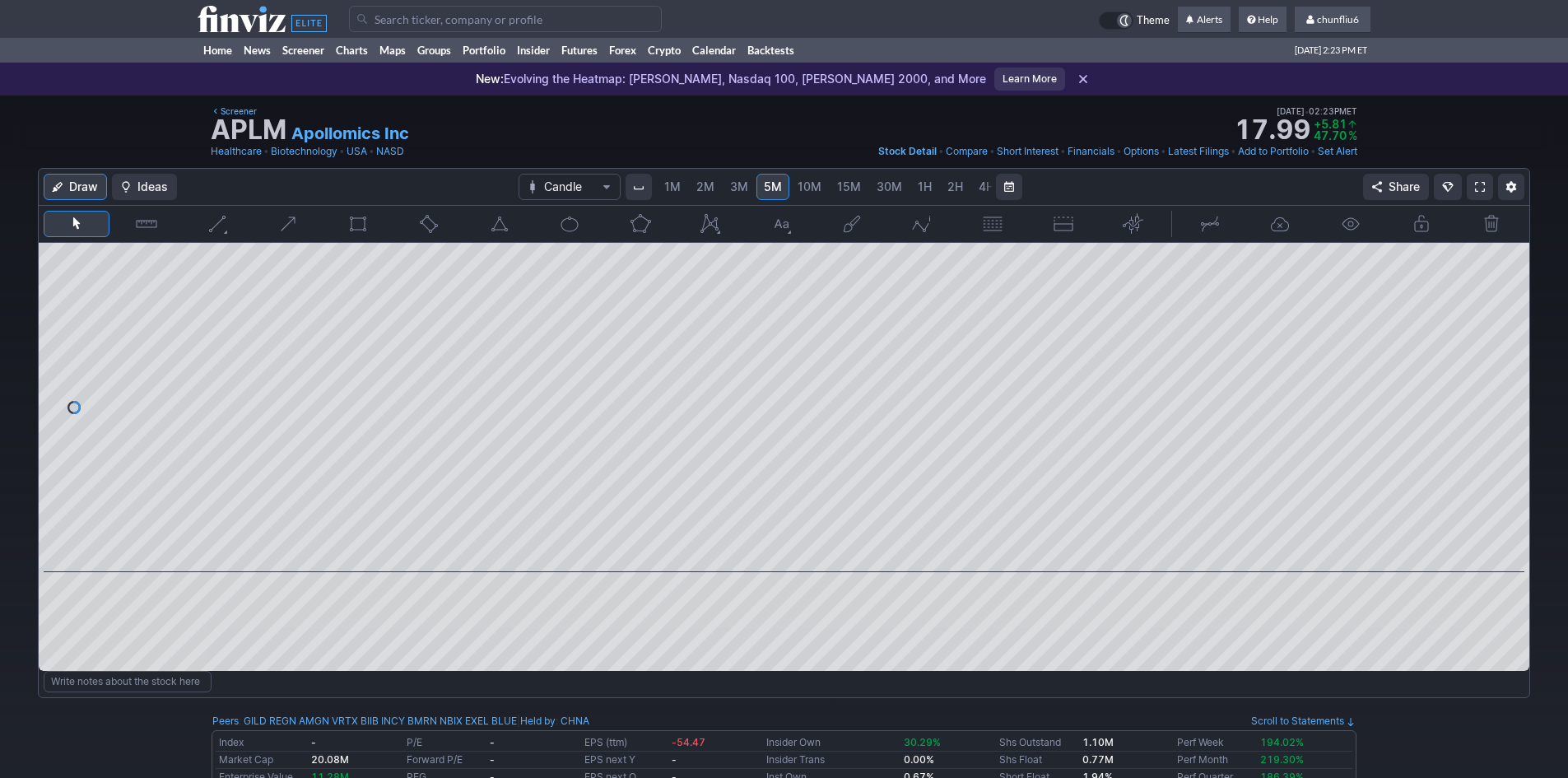
click at [704, 190] on span "2M" at bounding box center [705, 186] width 18 height 14
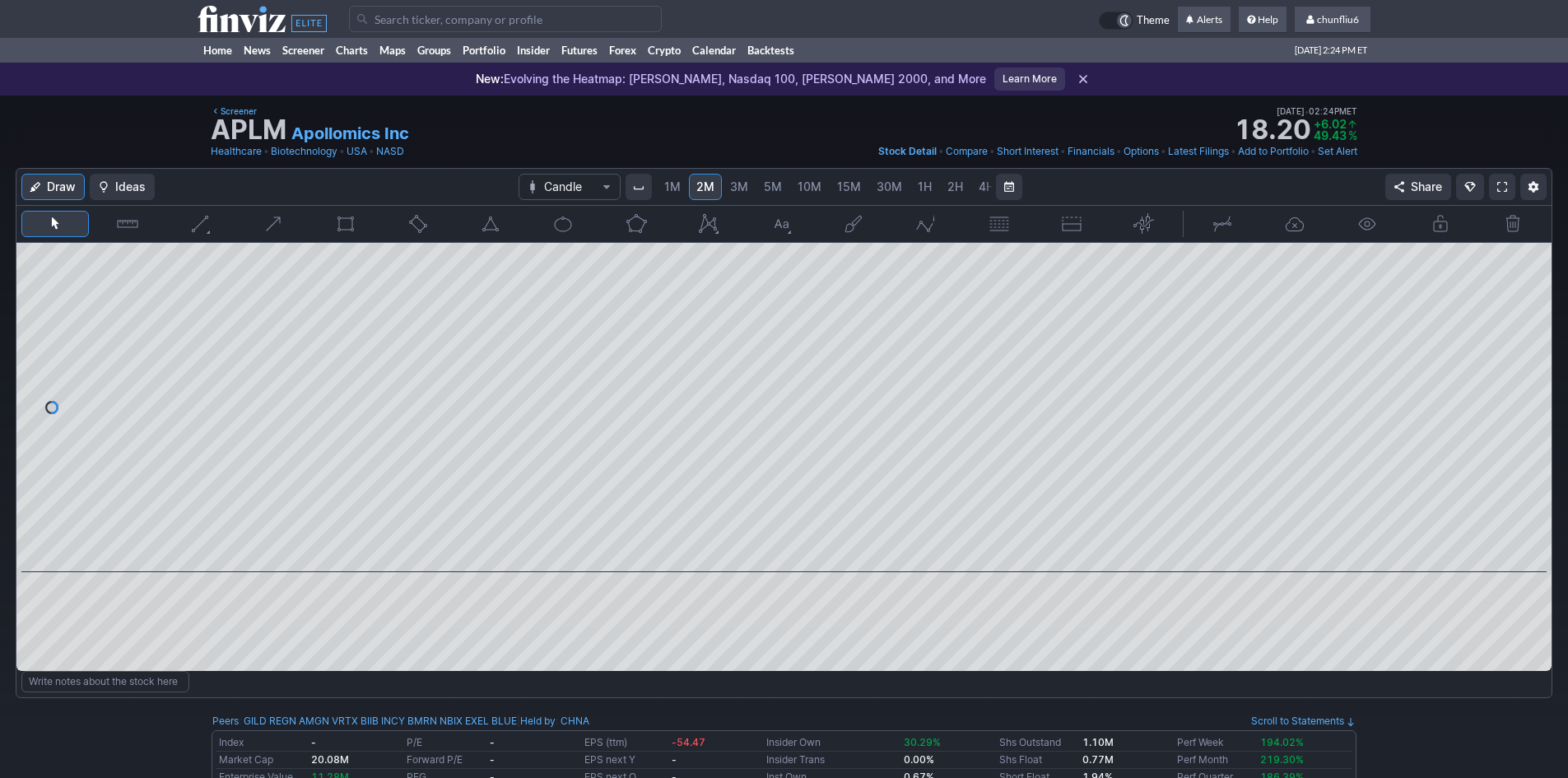
click at [669, 188] on span "1M" at bounding box center [672, 186] width 16 height 14
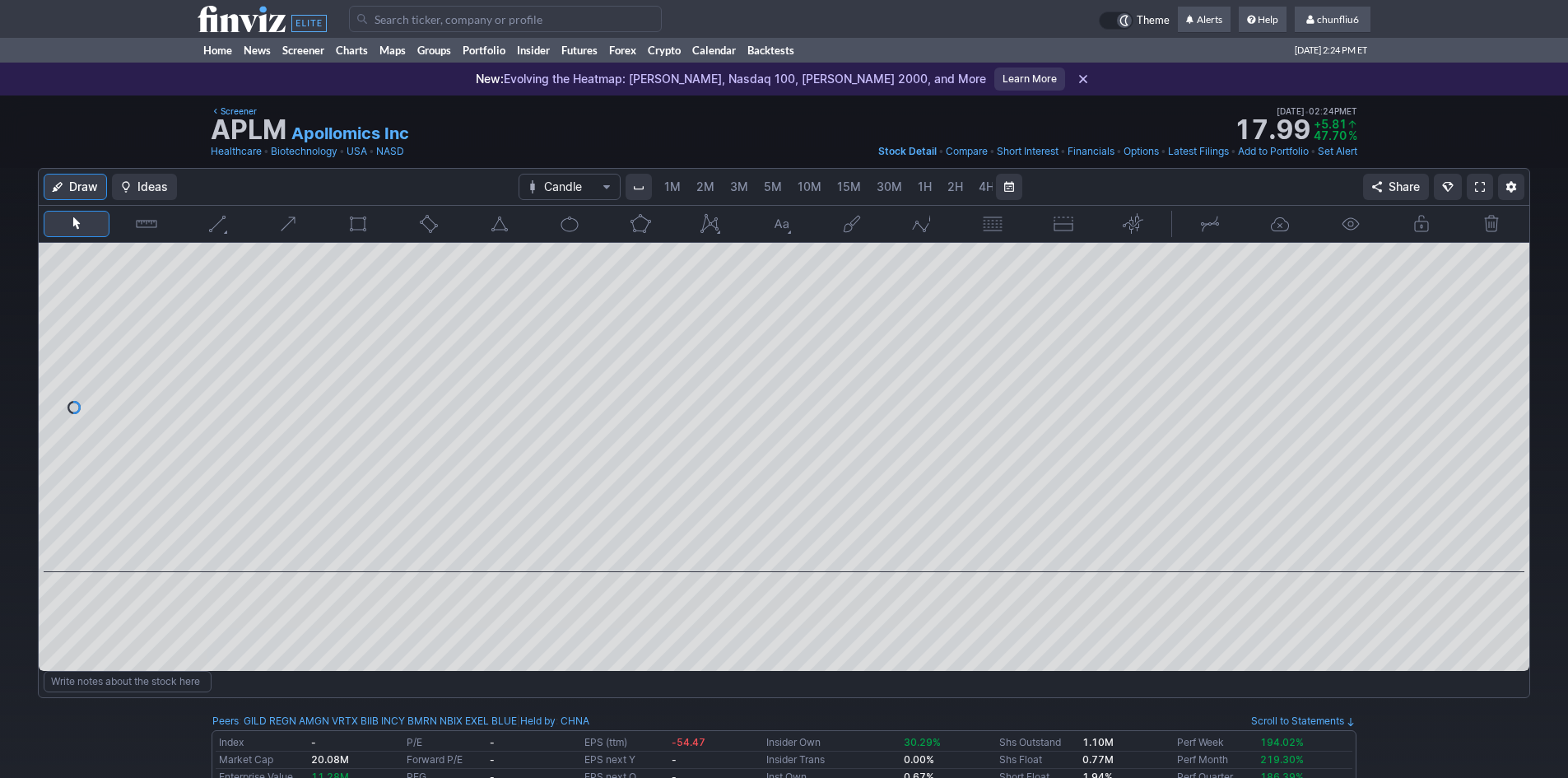
scroll to position [0, 89]
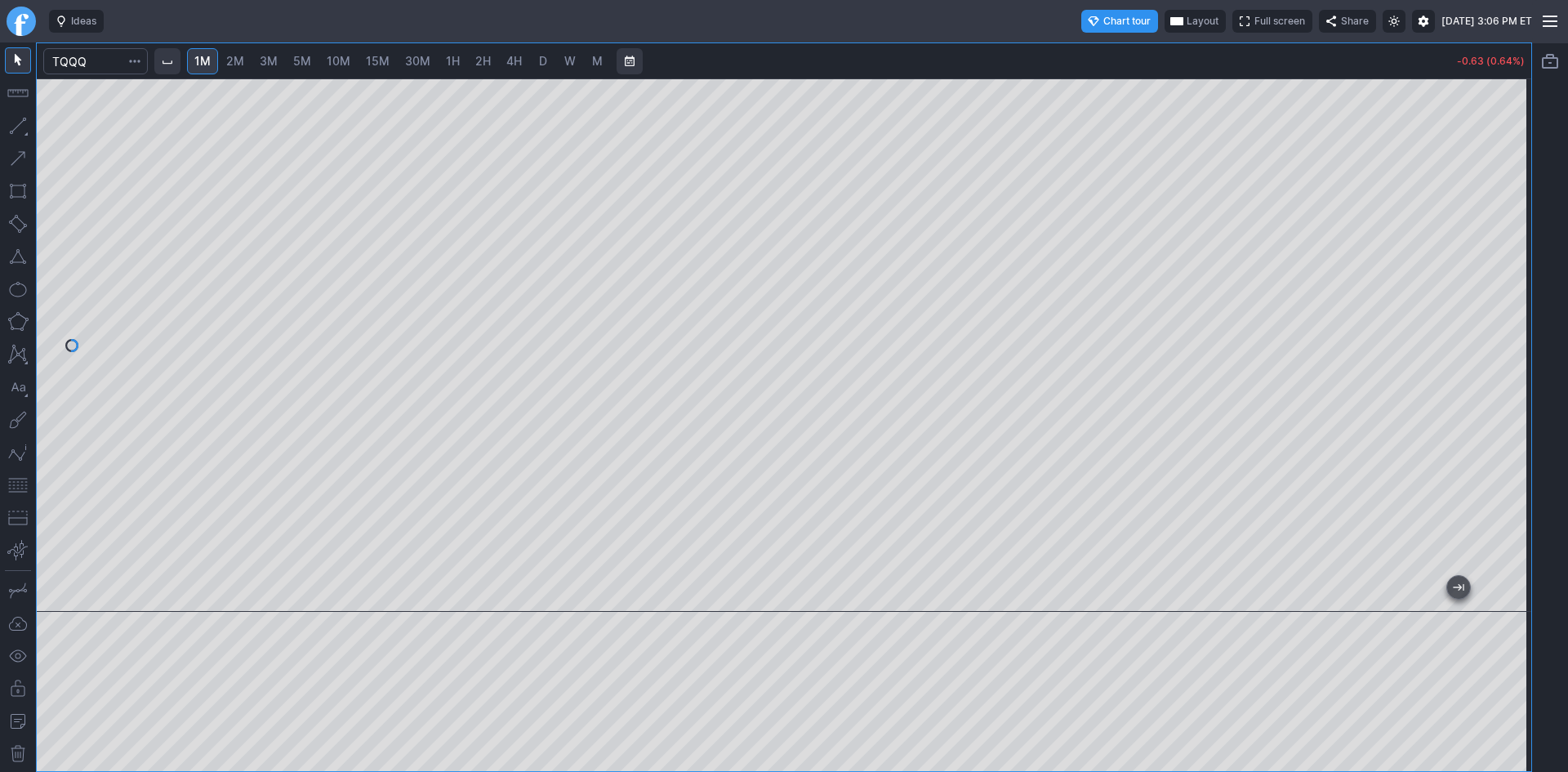
drag, startPoint x: 1508, startPoint y: 170, endPoint x: 1499, endPoint y: 289, distance: 119.3
click at [1516, 280] on div at bounding box center [1515, 341] width 34 height 493
drag, startPoint x: 1522, startPoint y: 214, endPoint x: 1499, endPoint y: 257, distance: 48.8
click at [1509, 254] on div at bounding box center [1515, 341] width 34 height 493
drag, startPoint x: 1516, startPoint y: 366, endPoint x: 1520, endPoint y: 441, distance: 75.1
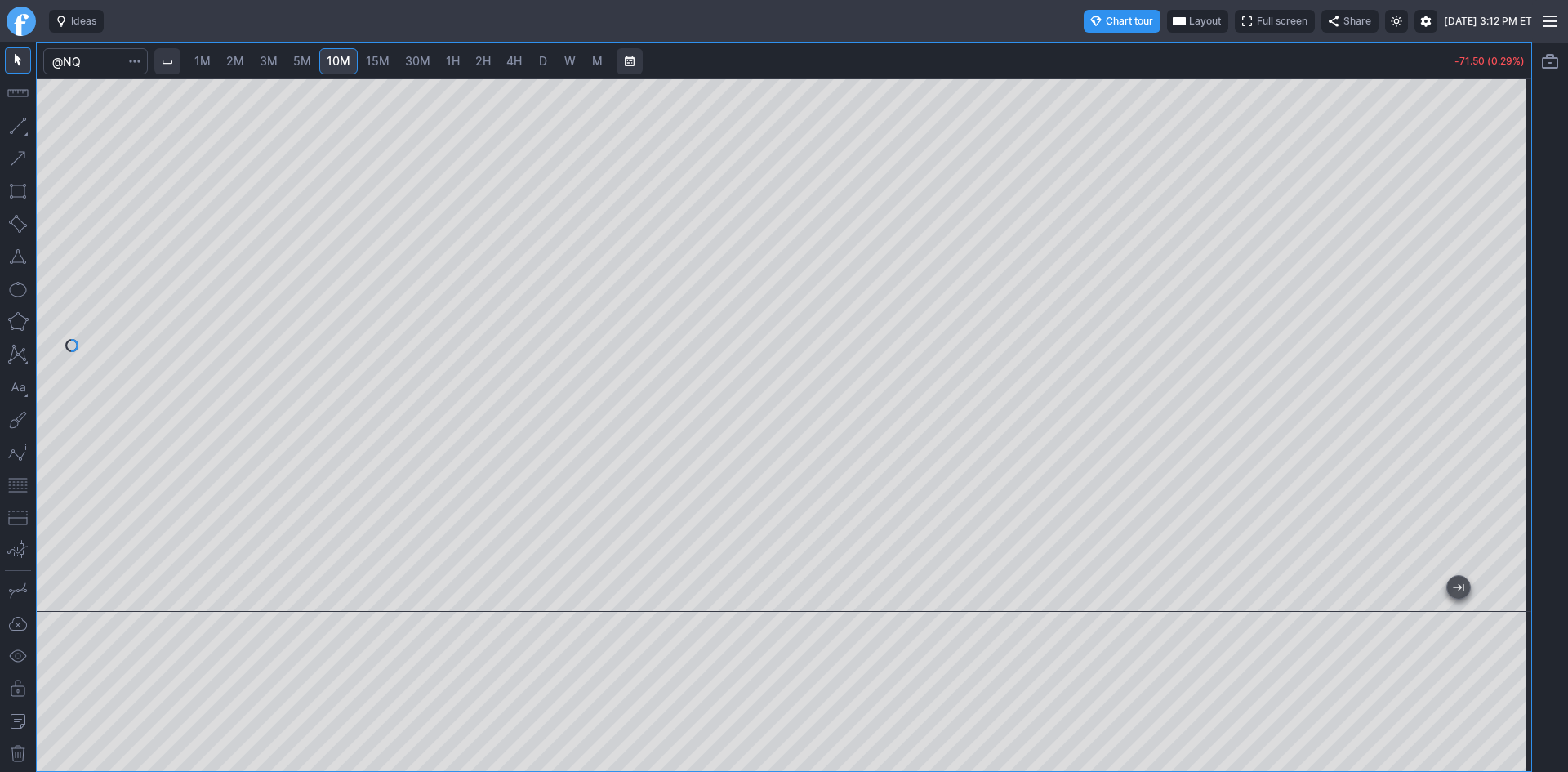
click at [1520, 441] on div at bounding box center [1515, 341] width 34 height 493
